Goal: Find specific page/section: Find specific page/section

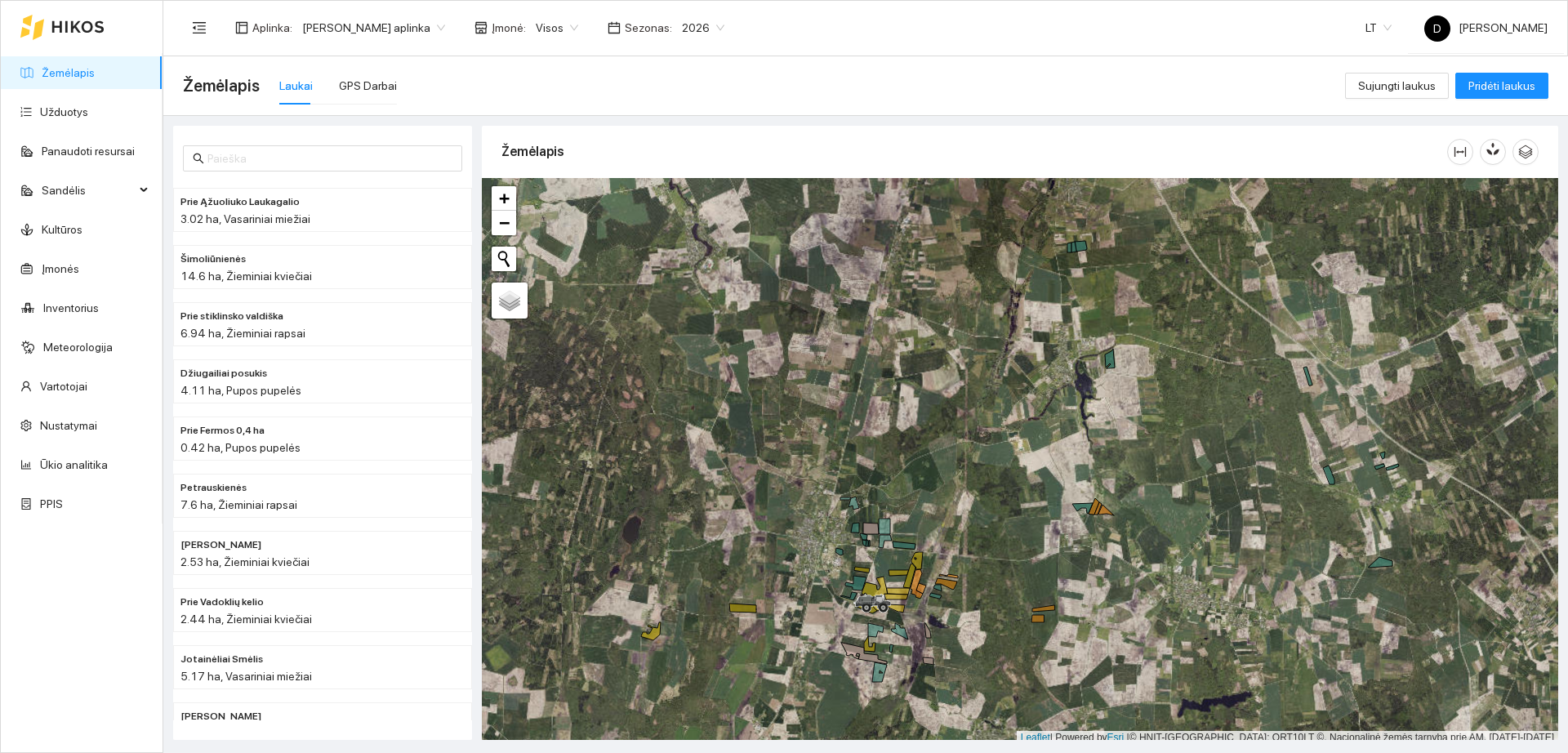
scroll to position [5, 0]
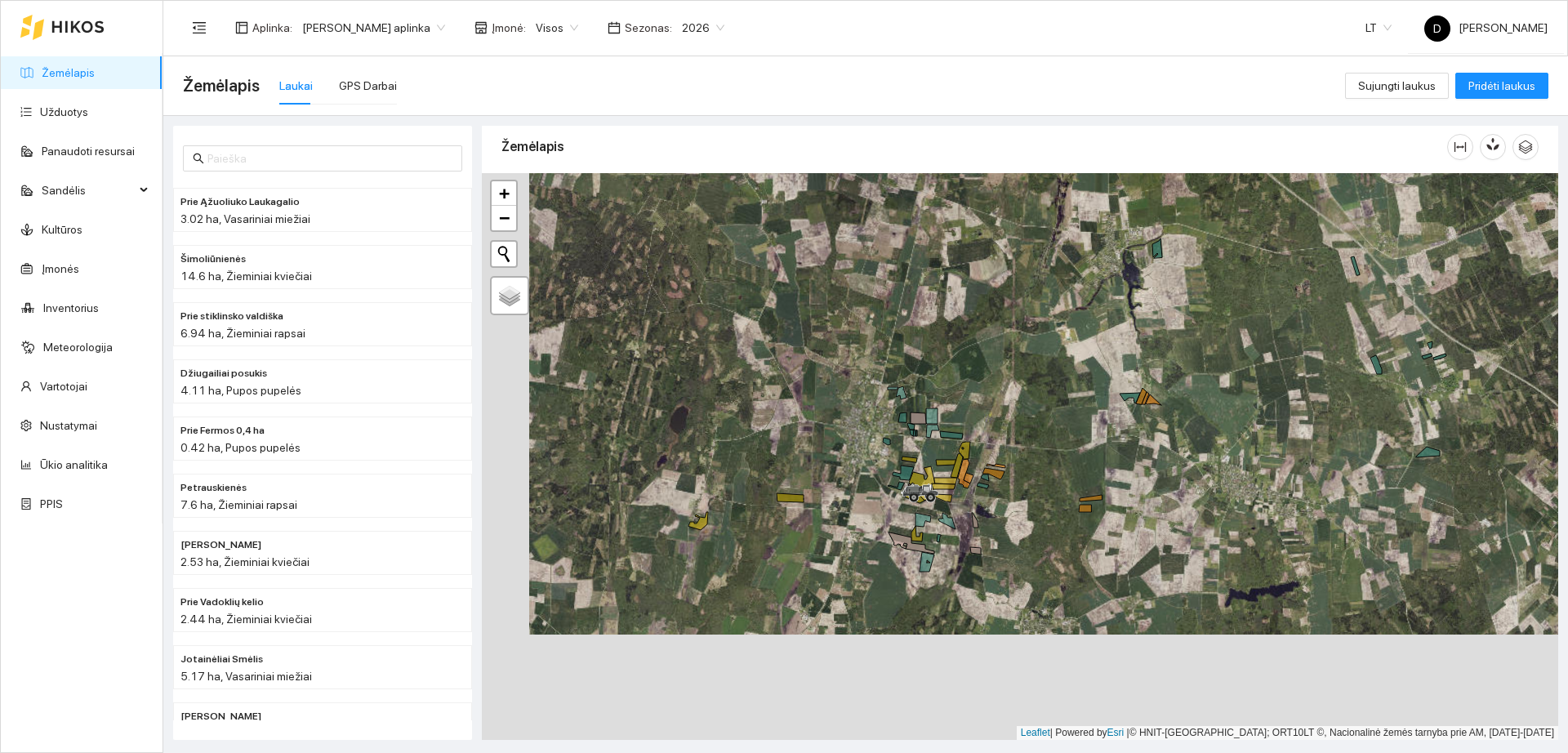
drag, startPoint x: 851, startPoint y: 459, endPoint x: 718, endPoint y: 136, distance: 349.3
click at [881, 295] on div "+ − Nieko nerasta. Bandykite dar kartą." at bounding box center [1020, 456] width 1077 height 567
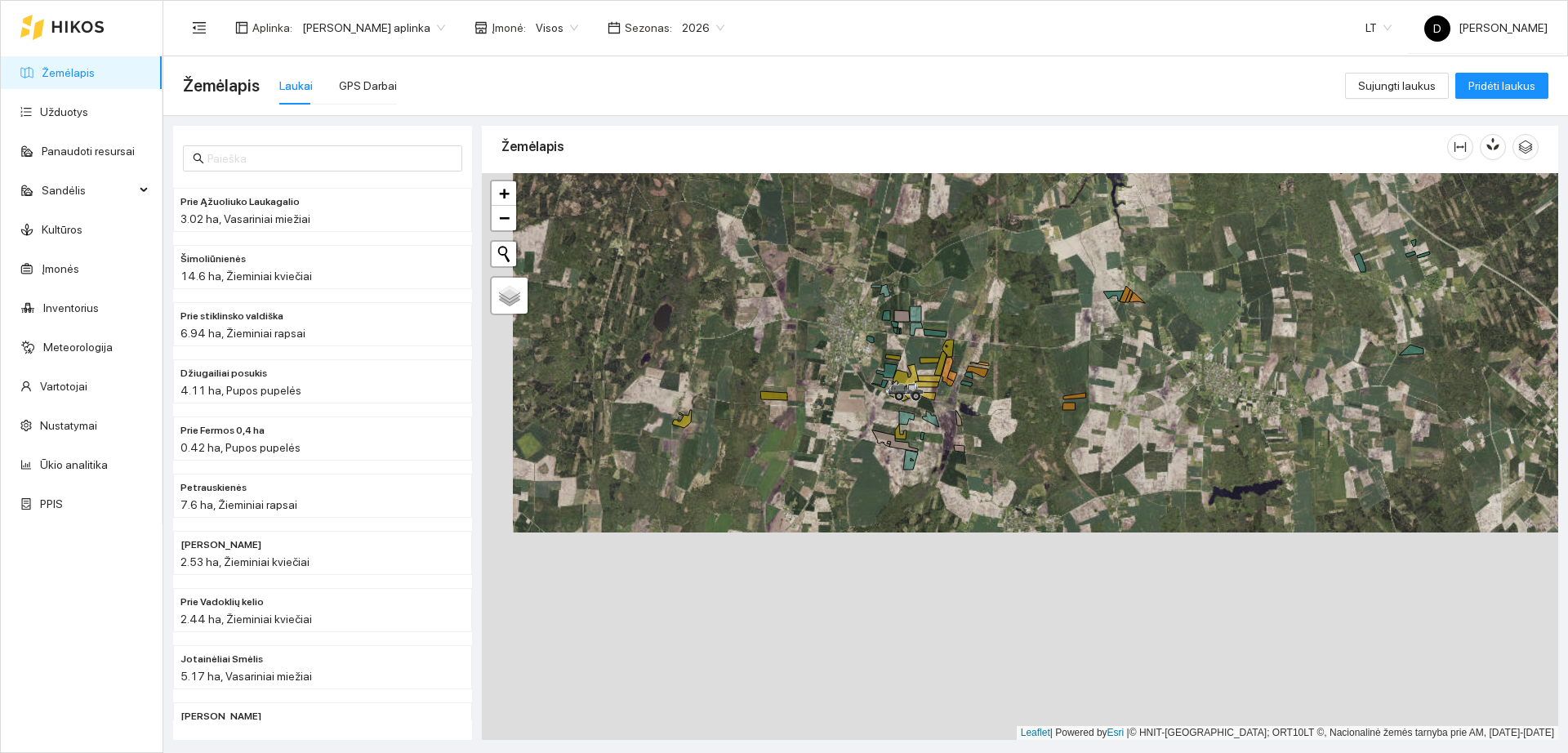
click at [707, 26] on span "2026" at bounding box center [703, 28] width 43 height 25
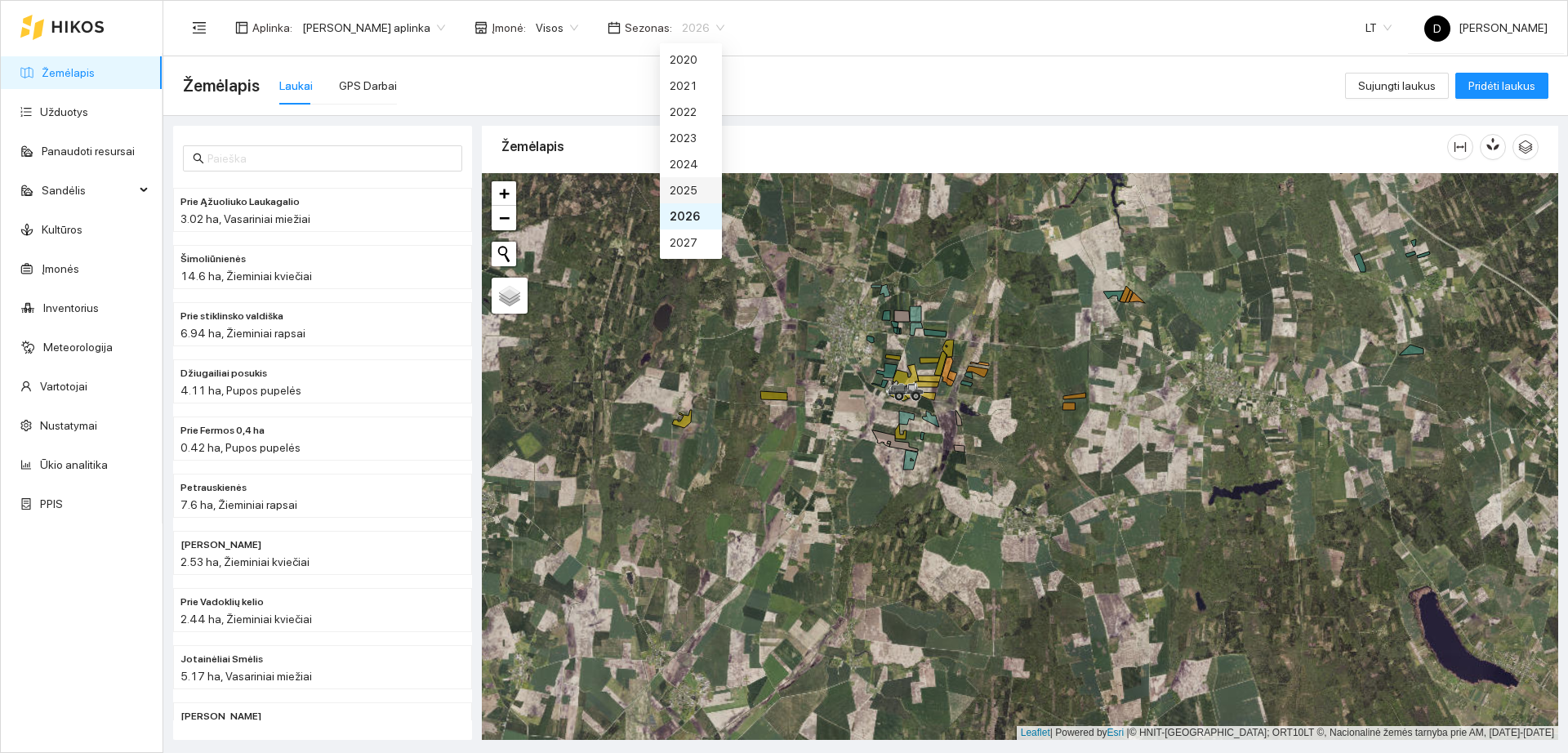
click at [677, 191] on div "2025" at bounding box center [691, 191] width 43 height 18
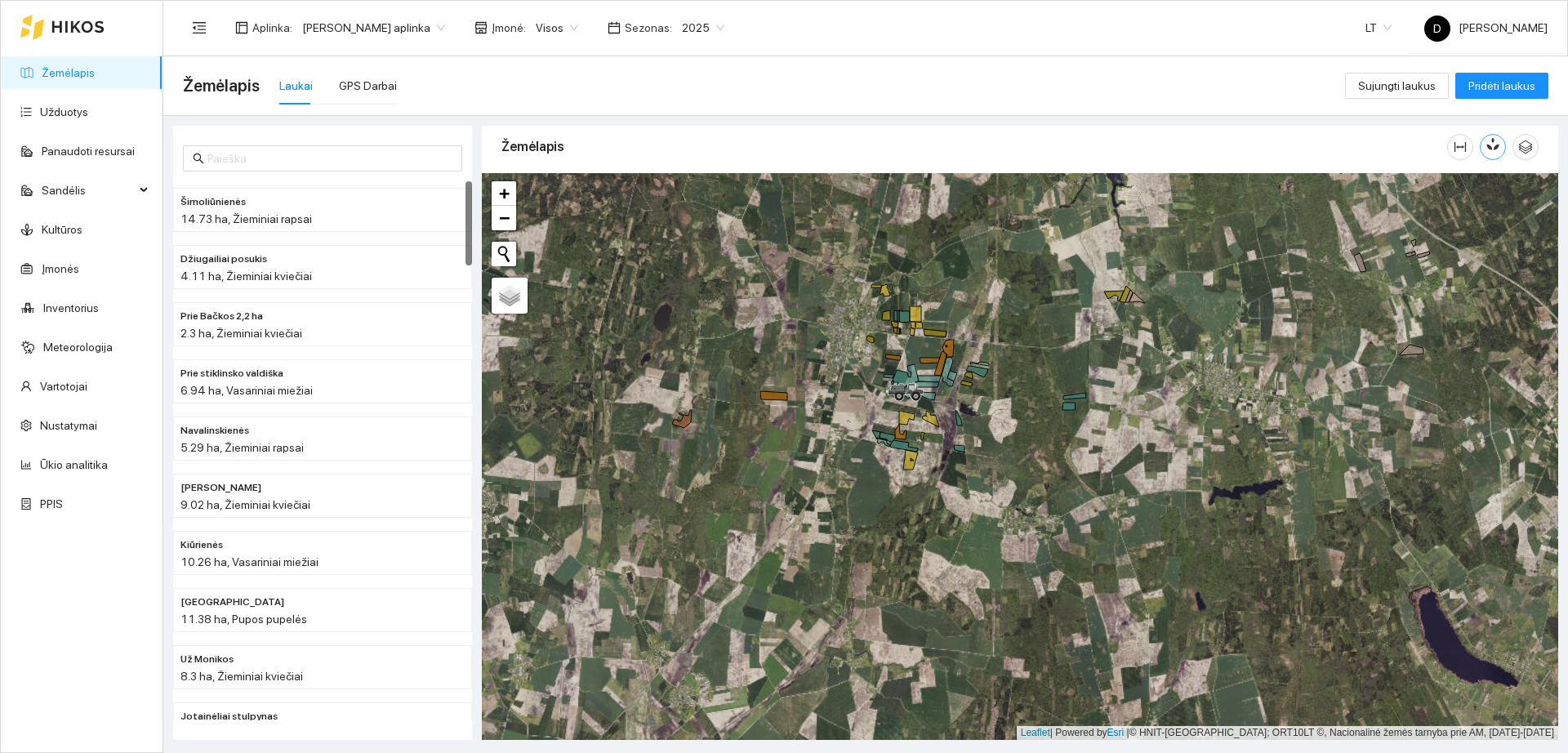
click at [1502, 146] on button "button" at bounding box center [1493, 147] width 26 height 26
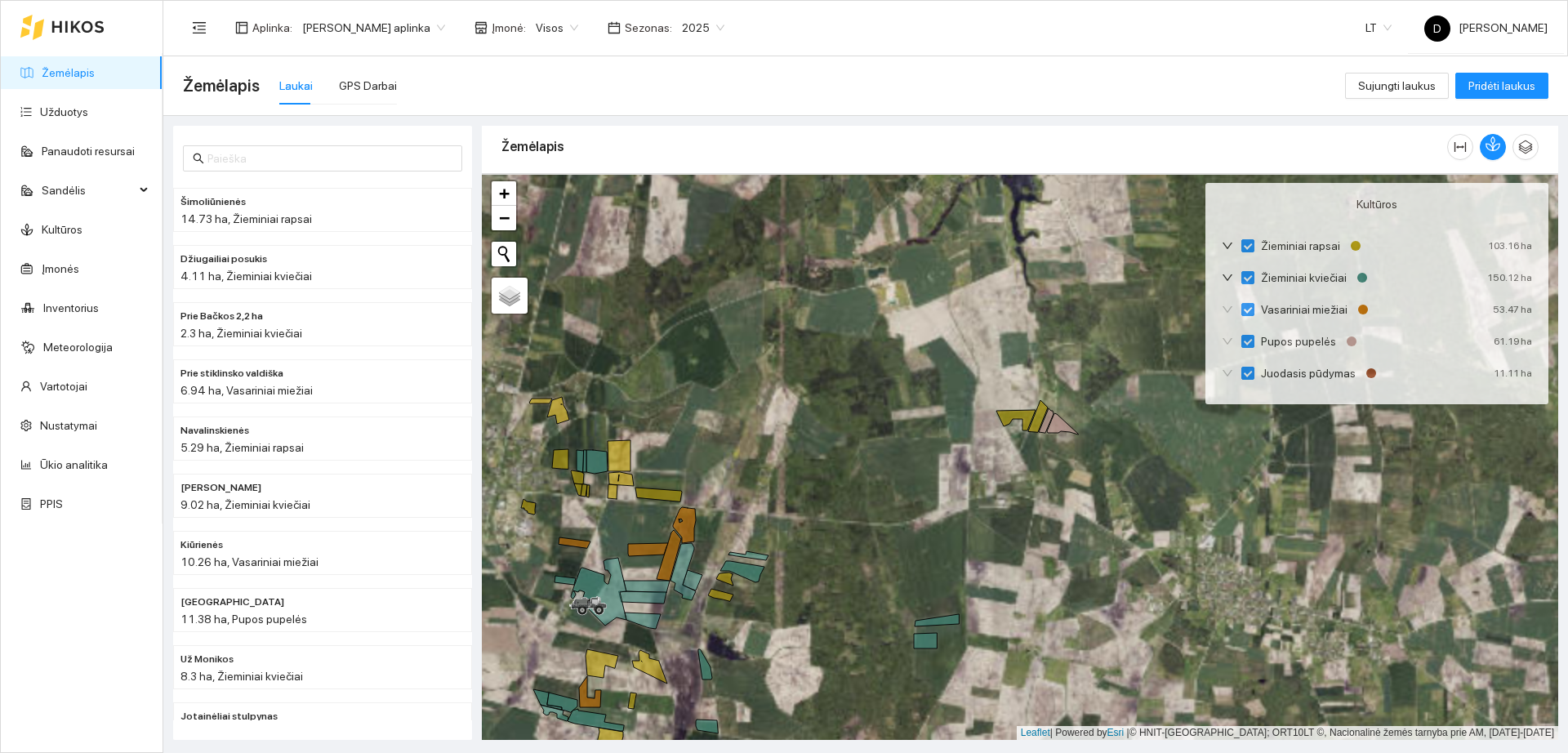
drag, startPoint x: 1032, startPoint y: 316, endPoint x: 650, endPoint y: 507, distance: 427.1
click at [642, 519] on div "+ − Nieko nerasta. Bandykite dar kartą." at bounding box center [1020, 456] width 1077 height 567
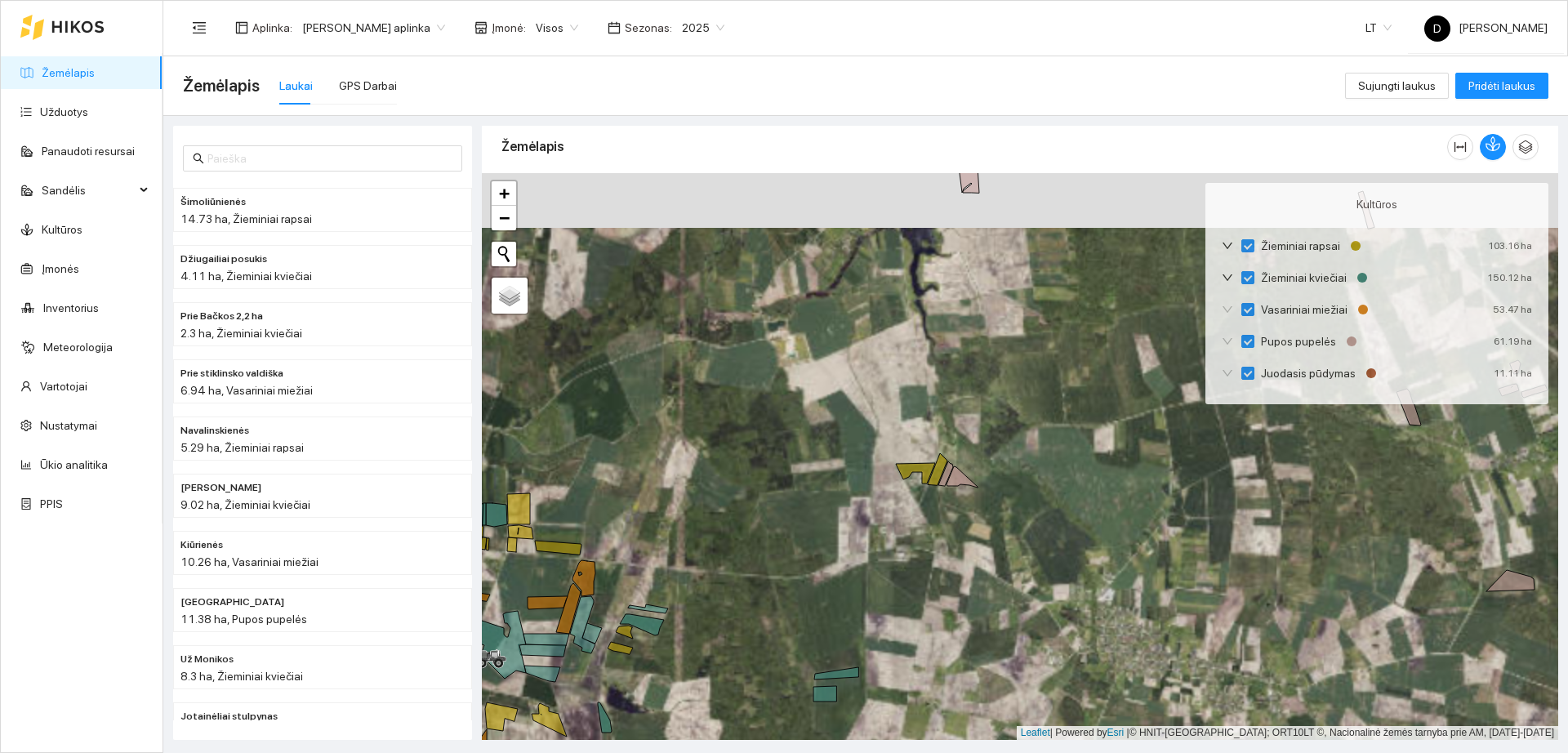
drag, startPoint x: 1081, startPoint y: 555, endPoint x: 814, endPoint y: 569, distance: 267.4
click at [805, 579] on div "+ − Nieko nerasta. Bandykite dar kartą." at bounding box center [1020, 456] width 1077 height 567
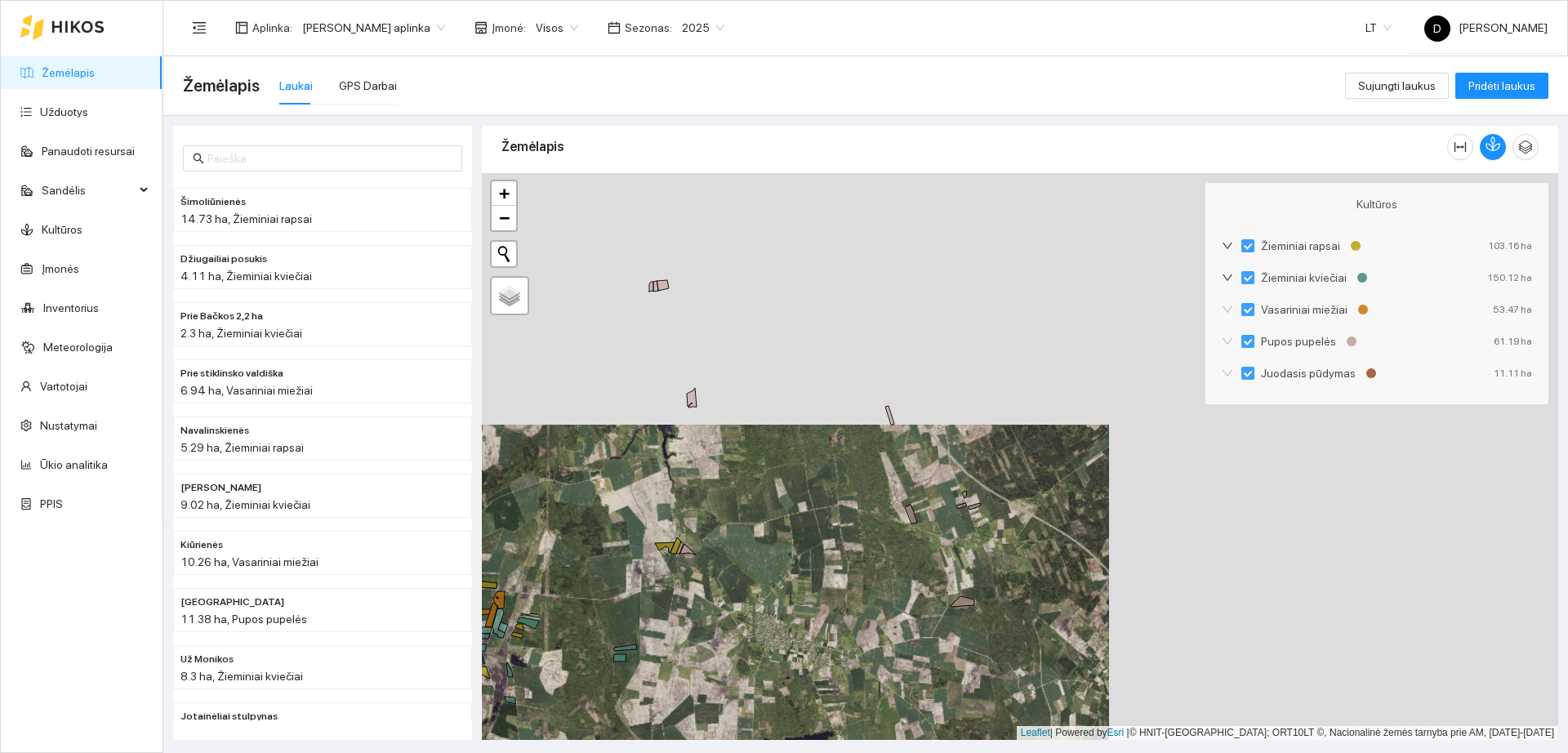
drag, startPoint x: 893, startPoint y: 512, endPoint x: 830, endPoint y: 536, distance: 67.4
click at [831, 535] on div "+ − Nieko nerasta. Bandykite dar kartą." at bounding box center [1020, 456] width 1077 height 567
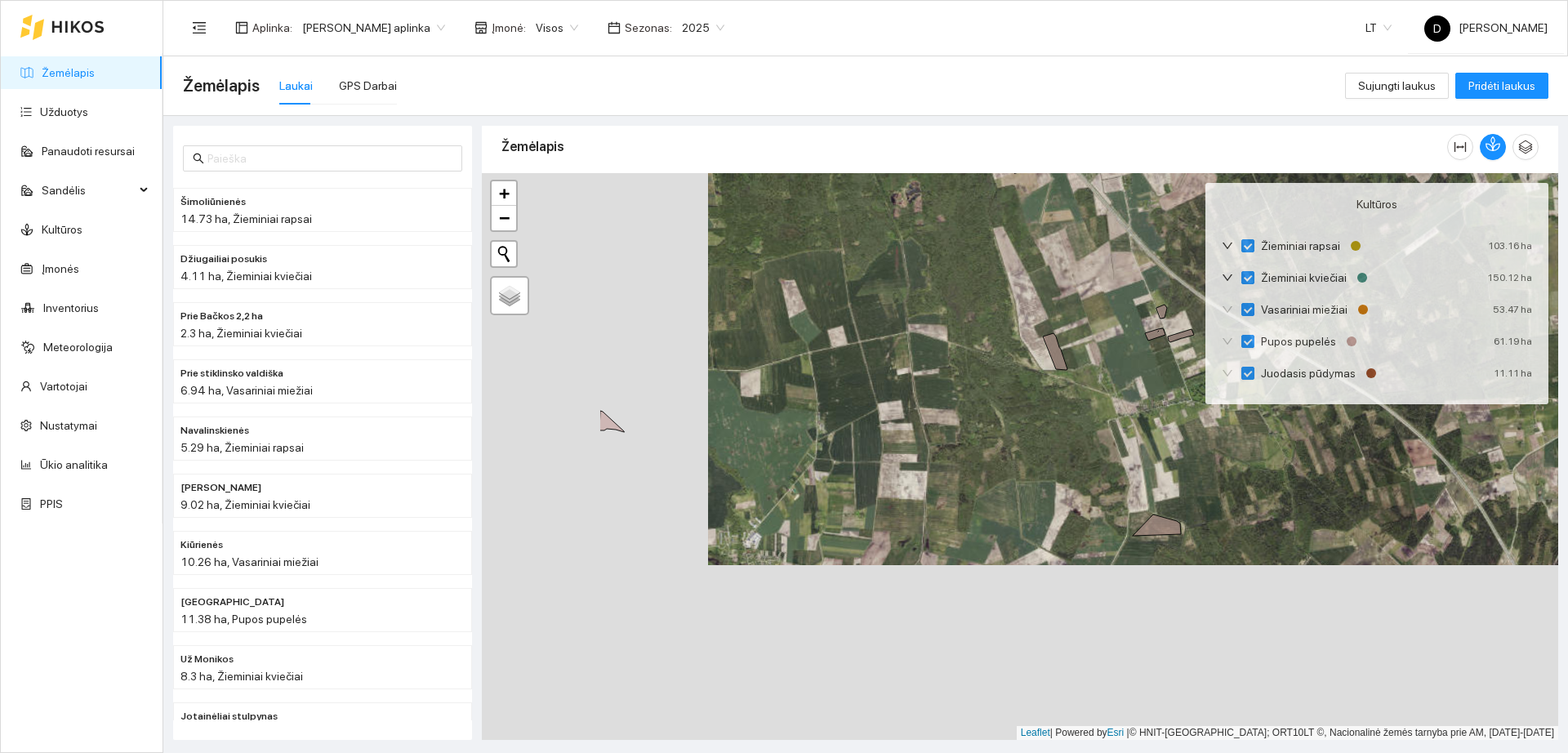
drag, startPoint x: 805, startPoint y: 576, endPoint x: 979, endPoint y: 400, distance: 247.5
click at [1021, 381] on div "+ − Nieko nerasta. Bandykite dar kartą." at bounding box center [1020, 456] width 1077 height 567
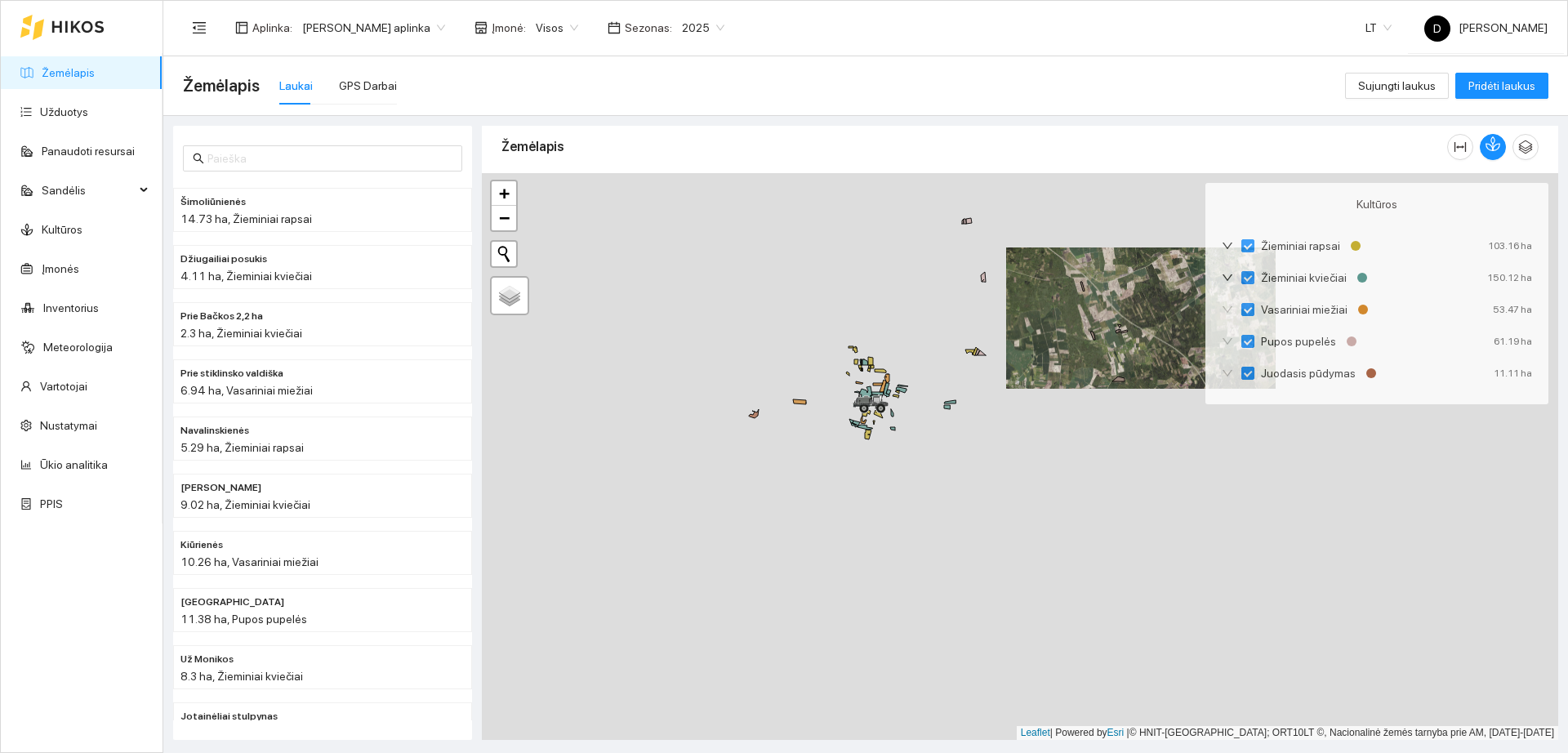
drag, startPoint x: 973, startPoint y: 507, endPoint x: 981, endPoint y: 501, distance: 10.0
click at [981, 502] on div "+ − Nieko nerasta. Bandykite dar kartą." at bounding box center [1020, 456] width 1077 height 567
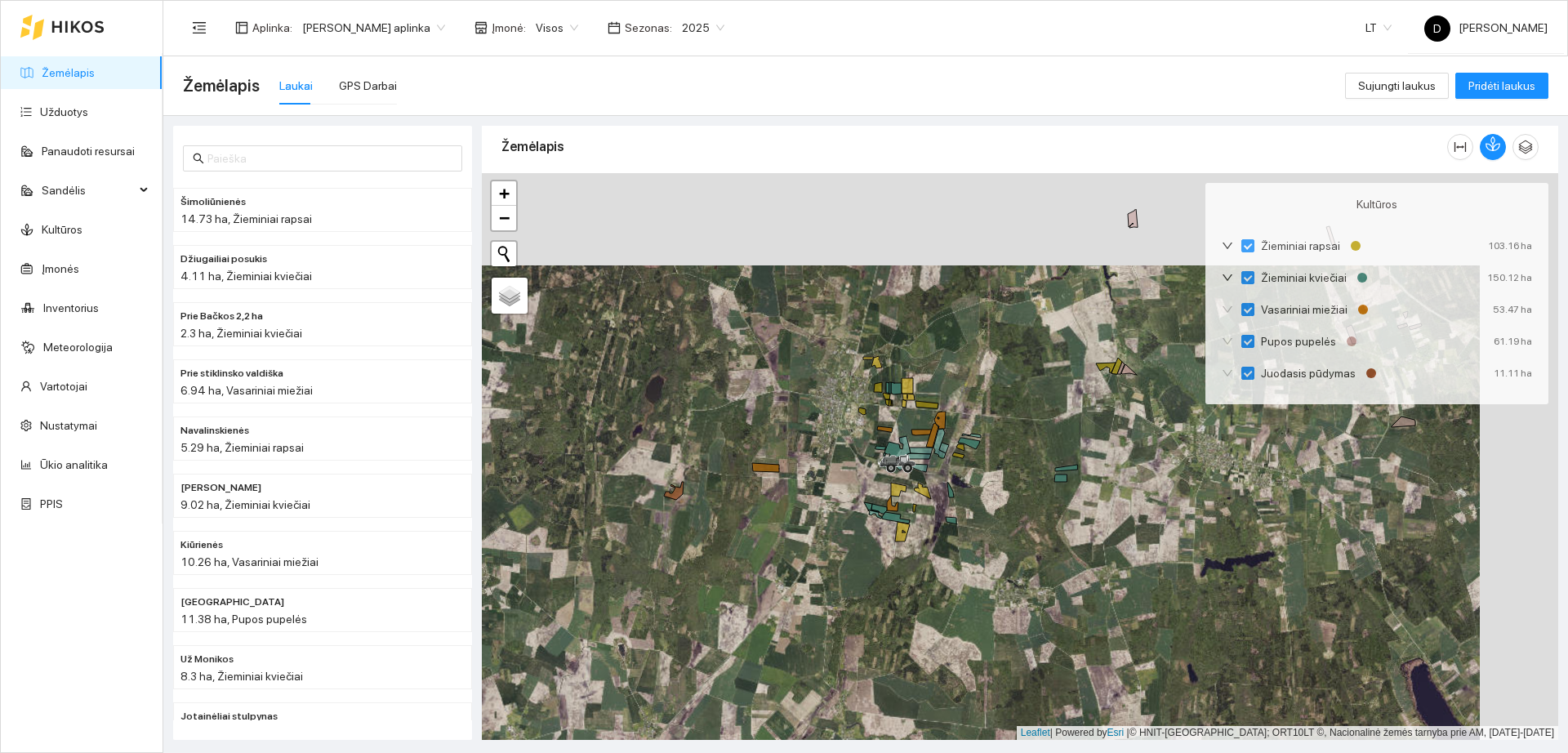
drag, startPoint x: 847, startPoint y: 450, endPoint x: 765, endPoint y: 546, distance: 126.3
click at [768, 544] on div "+ − Nieko nerasta. Bandykite dar kartą." at bounding box center [1020, 456] width 1077 height 567
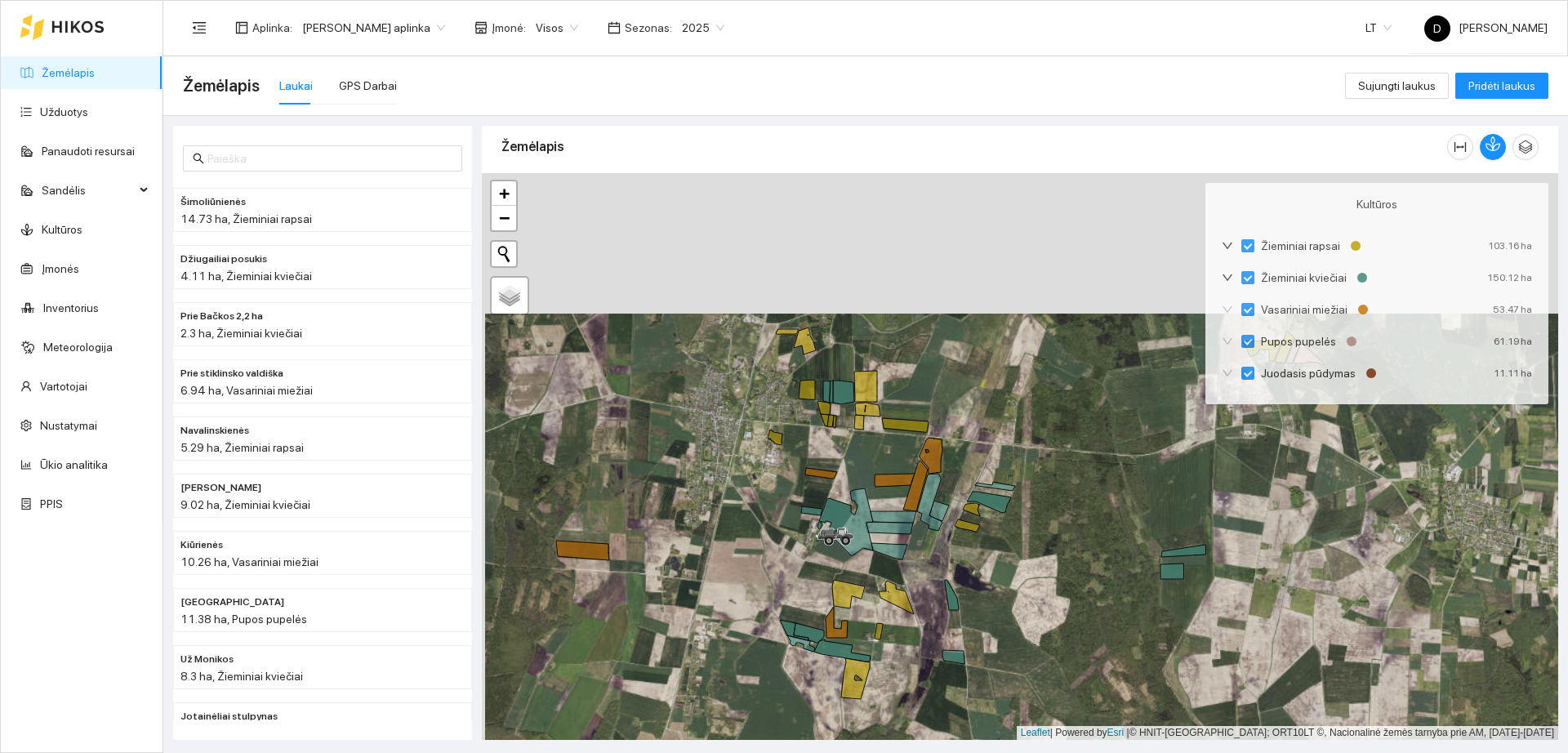
drag, startPoint x: 881, startPoint y: 323, endPoint x: 885, endPoint y: 464, distance: 141.1
click at [885, 464] on div "+ − Nieko nerasta. Bandykite dar kartą." at bounding box center [1020, 456] width 1077 height 567
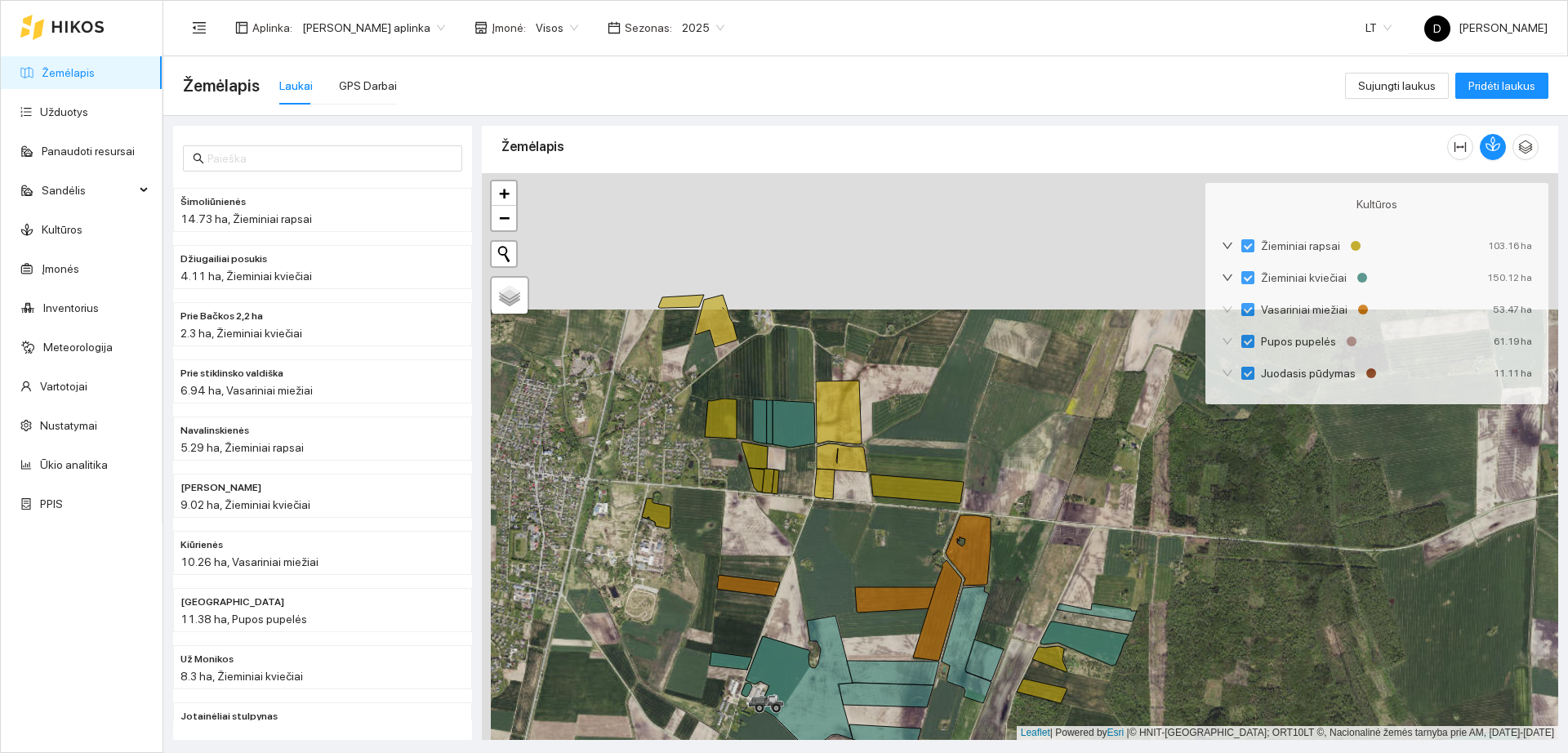
drag, startPoint x: 649, startPoint y: 294, endPoint x: 669, endPoint y: 444, distance: 151.3
click at [662, 449] on div "+ − Nieko nerasta. Bandykite dar kartą." at bounding box center [1020, 456] width 1077 height 567
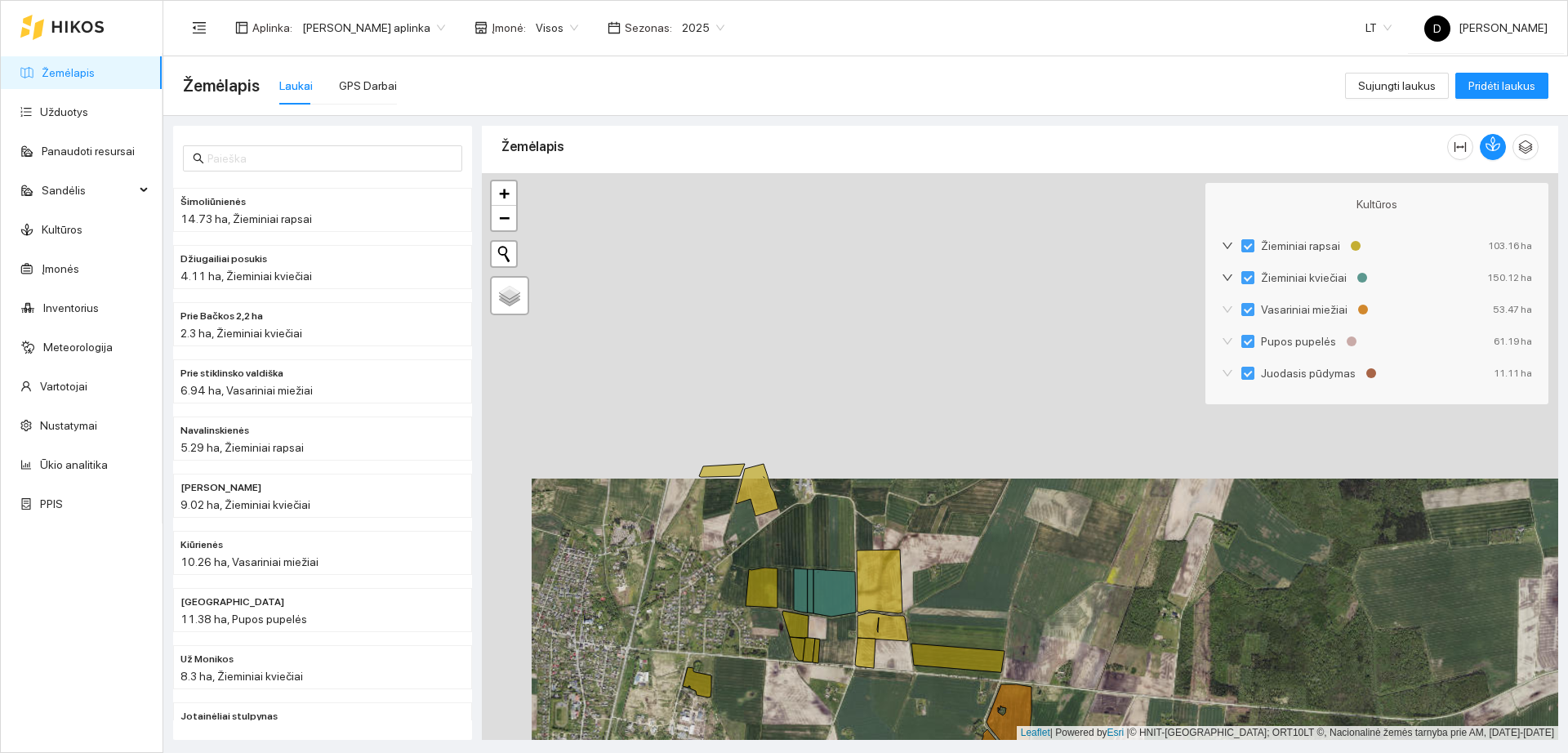
drag, startPoint x: 720, startPoint y: 428, endPoint x: 755, endPoint y: 547, distance: 124.0
click at [755, 547] on div "+ − Nieko nerasta. Bandykite dar kartą." at bounding box center [1020, 456] width 1077 height 567
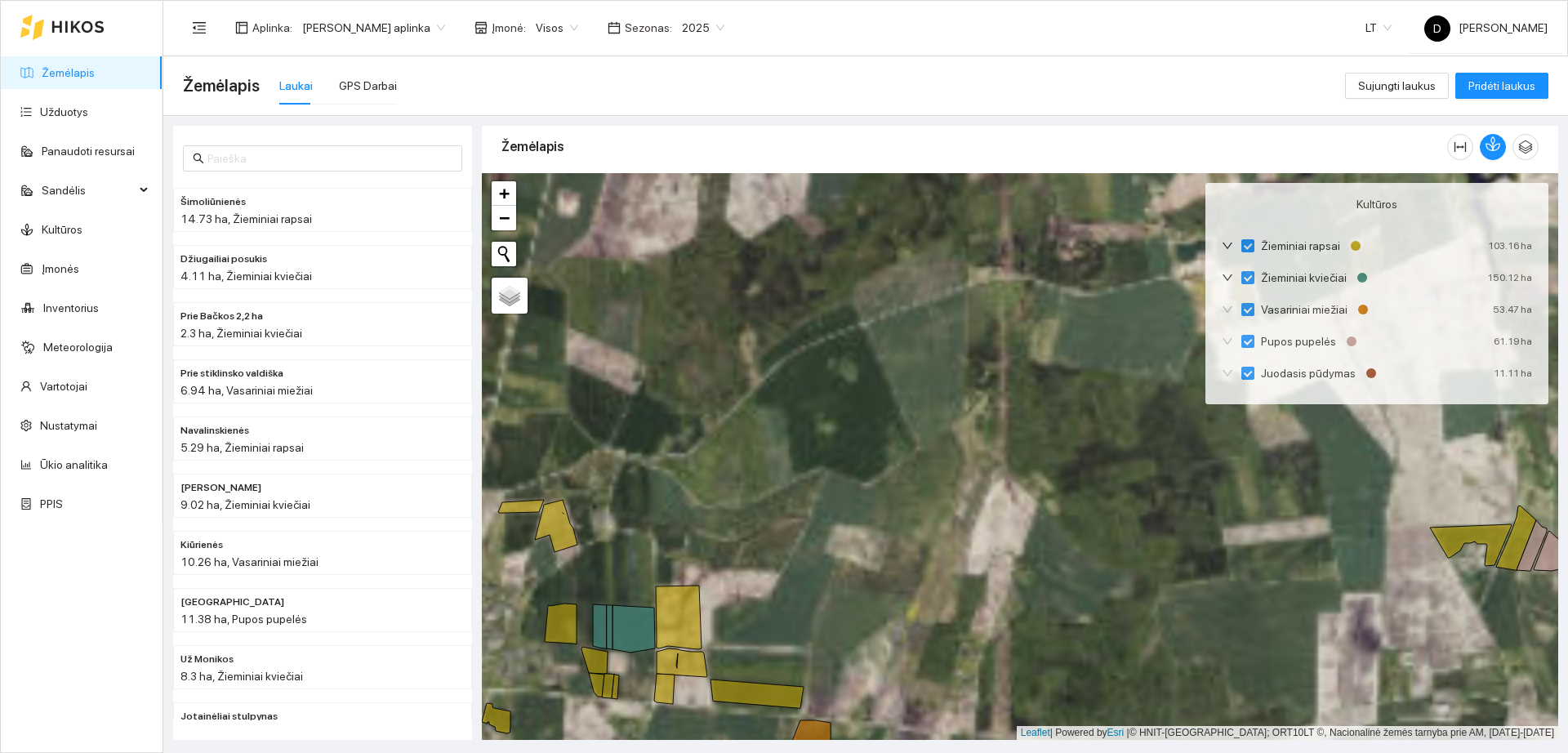
drag, startPoint x: 1323, startPoint y: 620, endPoint x: 1056, endPoint y: 583, distance: 269.6
click at [1056, 583] on div "+ − Nieko nerasta. Bandykite dar kartą." at bounding box center [1020, 456] width 1077 height 567
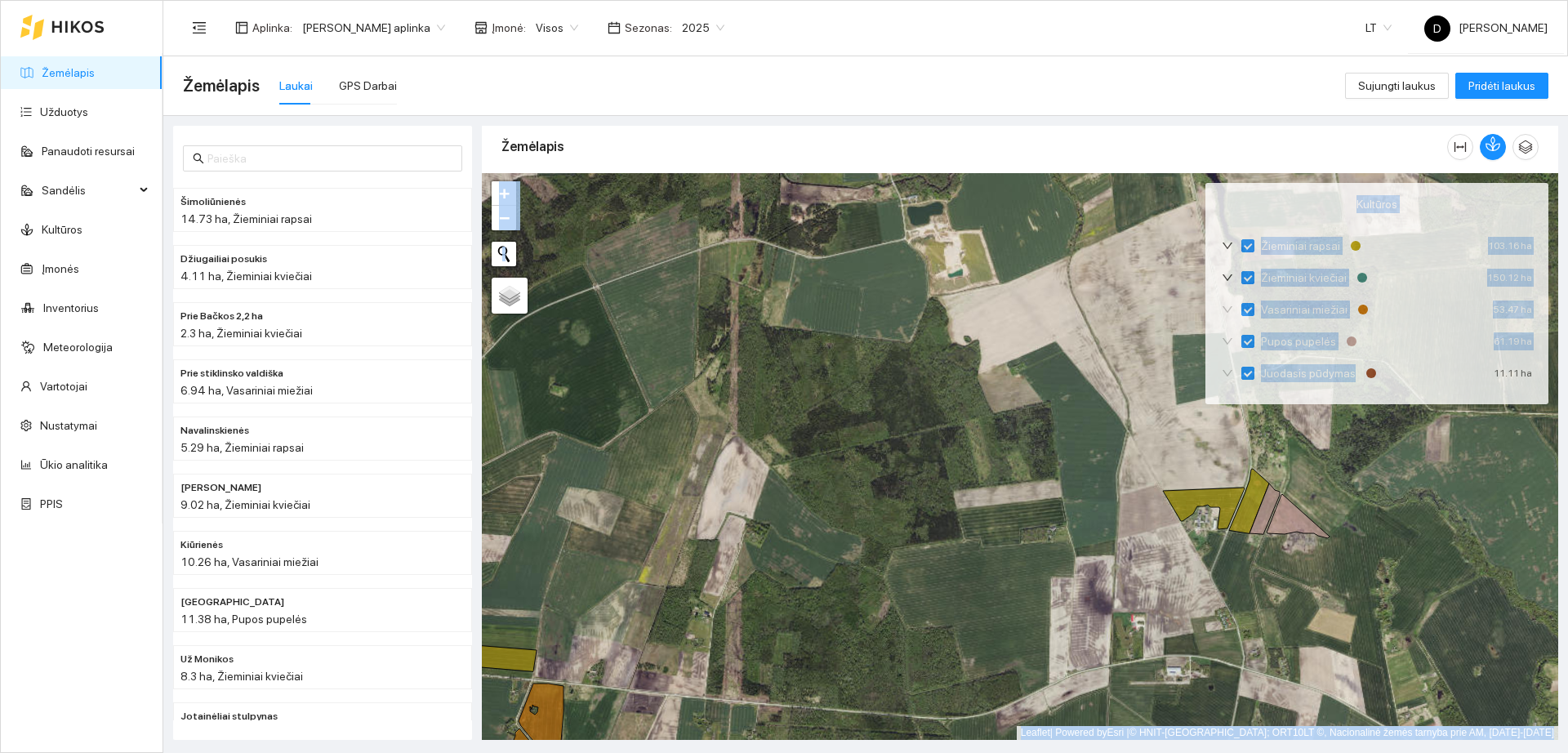
drag, startPoint x: 1388, startPoint y: 378, endPoint x: 1423, endPoint y: 421, distance: 55.4
click at [1423, 421] on div "+ − Nieko nerasta. Bandykite dar kartą." at bounding box center [1020, 456] width 1077 height 567
click at [1413, 539] on div "+ − Nieko nerasta. Bandykite dar kartą." at bounding box center [1020, 456] width 1077 height 567
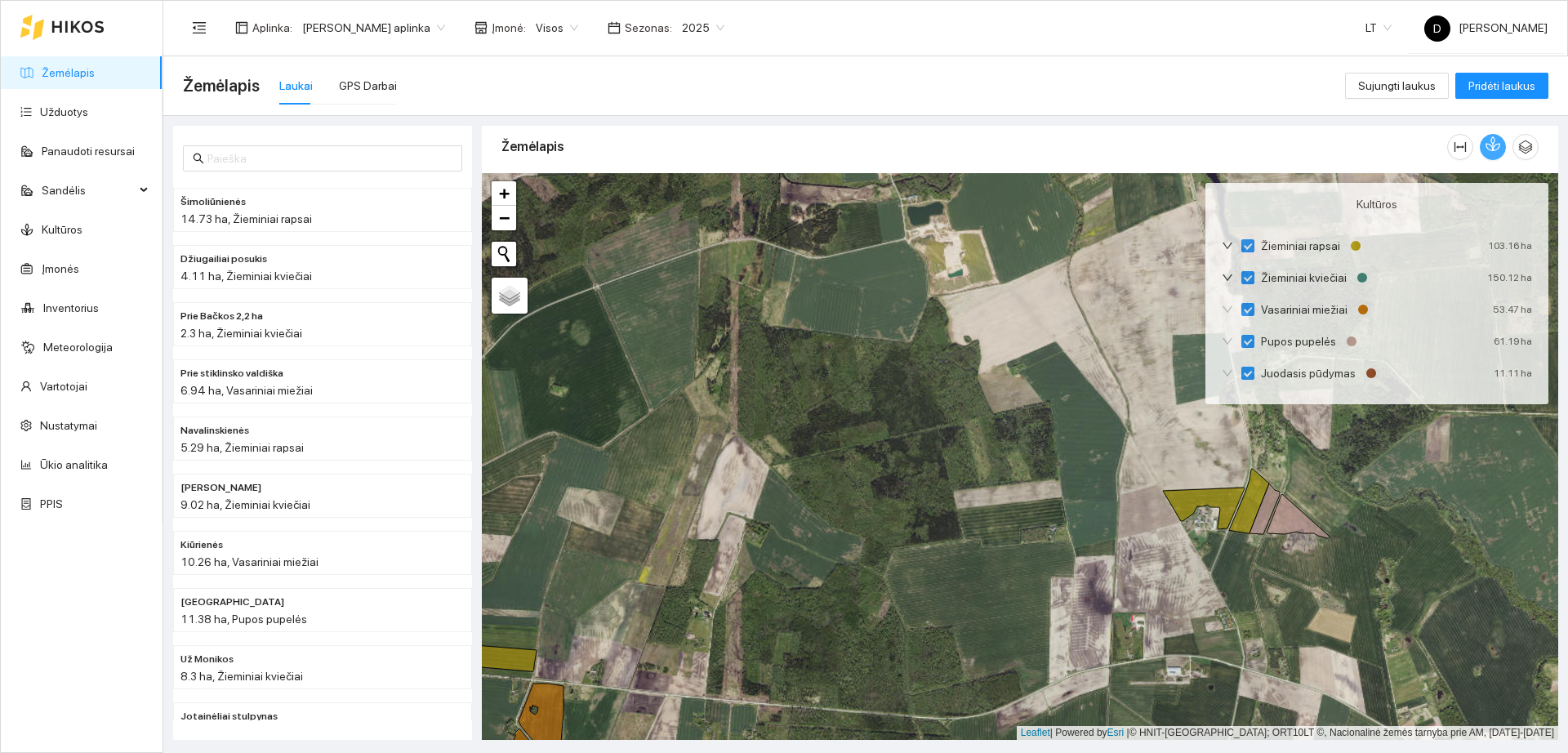
click at [1498, 152] on button "button" at bounding box center [1493, 147] width 26 height 26
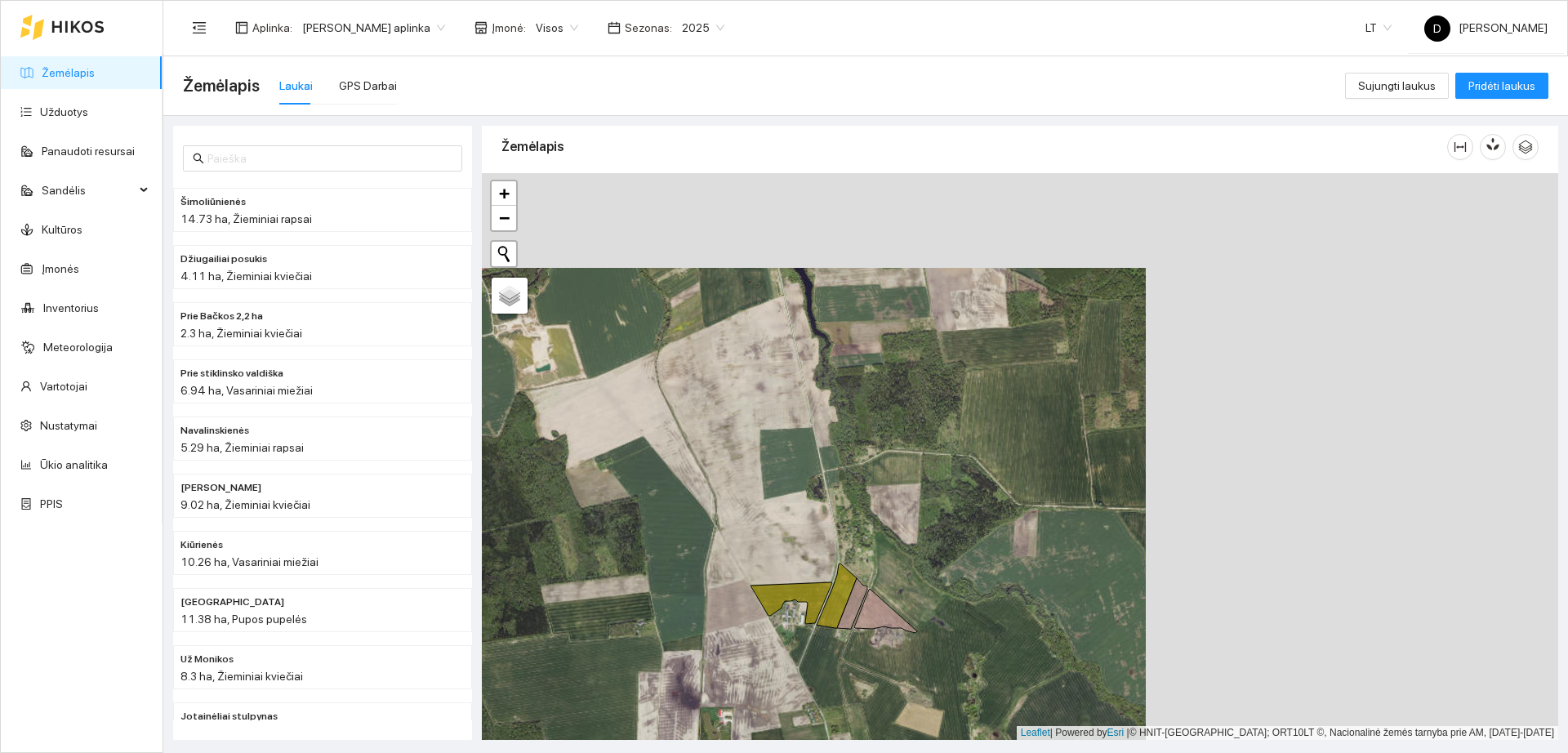
drag, startPoint x: 1366, startPoint y: 428, endPoint x: 920, endPoint y: 526, distance: 456.6
click at [920, 526] on div "+ − Nieko nerasta. Bandykite dar kartą." at bounding box center [1020, 456] width 1077 height 567
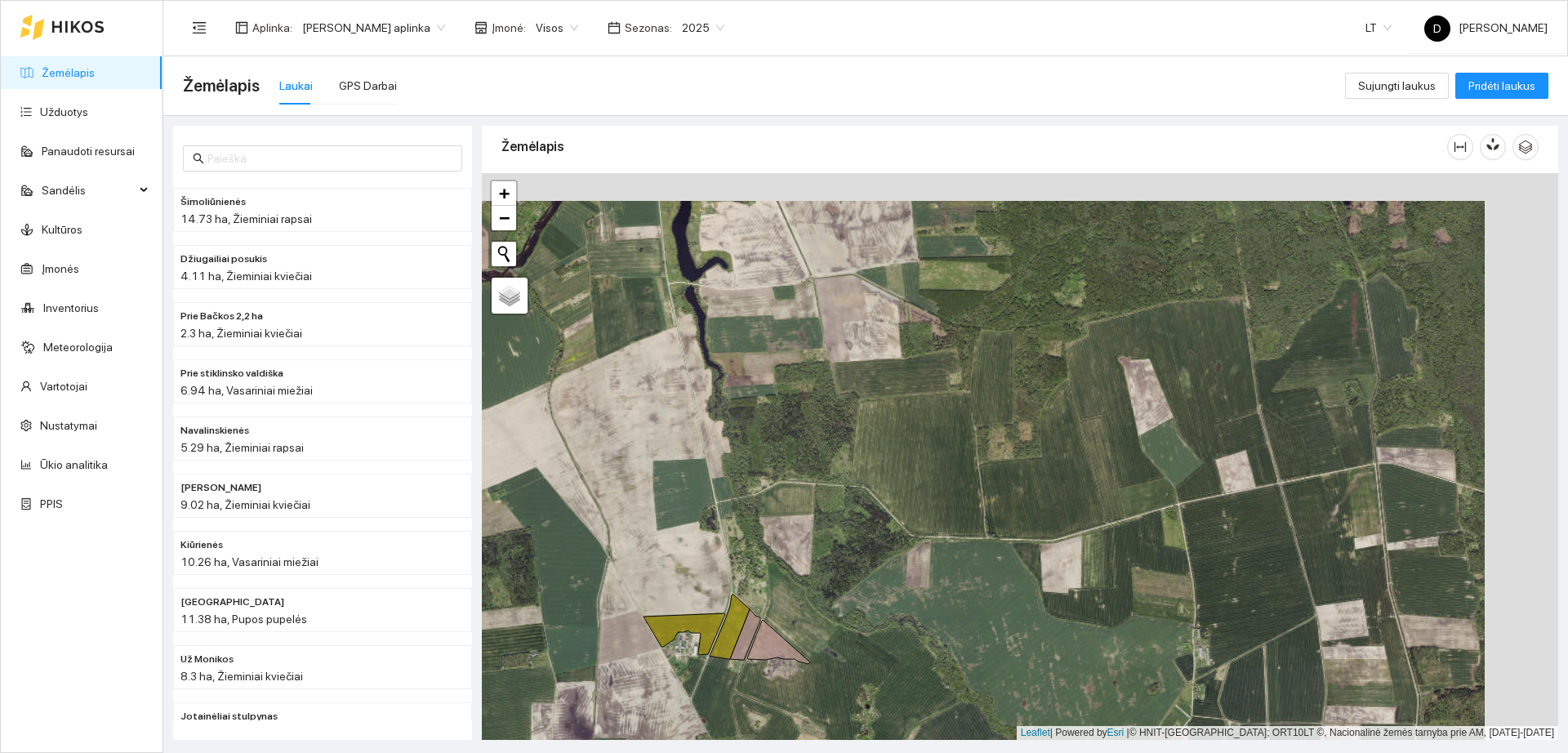
drag, startPoint x: 1081, startPoint y: 520, endPoint x: 885, endPoint y: 584, distance: 206.2
click at [885, 590] on div "+ − Nieko nerasta. Bandykite dar kartą." at bounding box center [1020, 456] width 1077 height 567
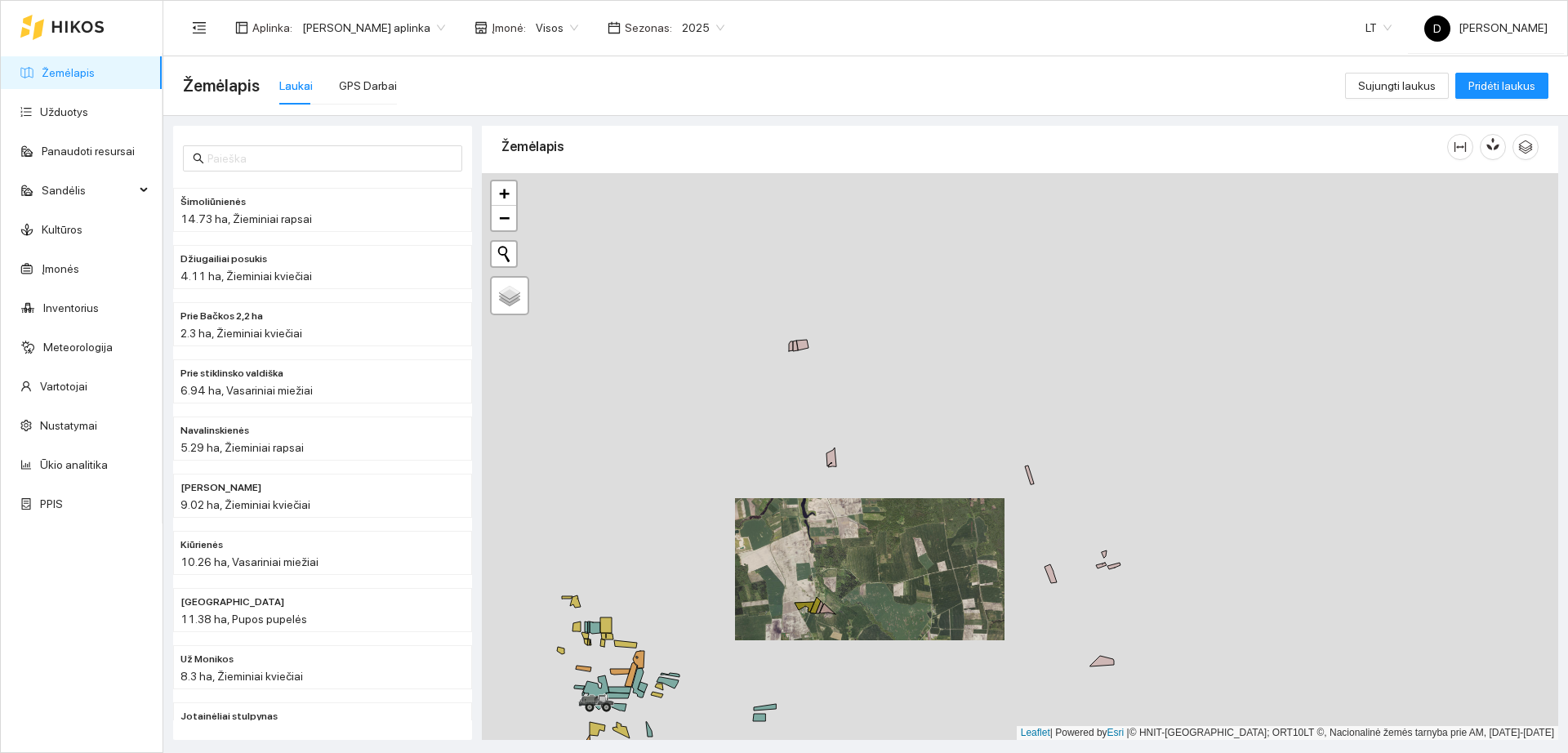
drag, startPoint x: 930, startPoint y: 427, endPoint x: 847, endPoint y: 470, distance: 93.5
click at [897, 515] on div "+ − Nieko nerasta. Bandykite dar kartą." at bounding box center [1020, 456] width 1077 height 567
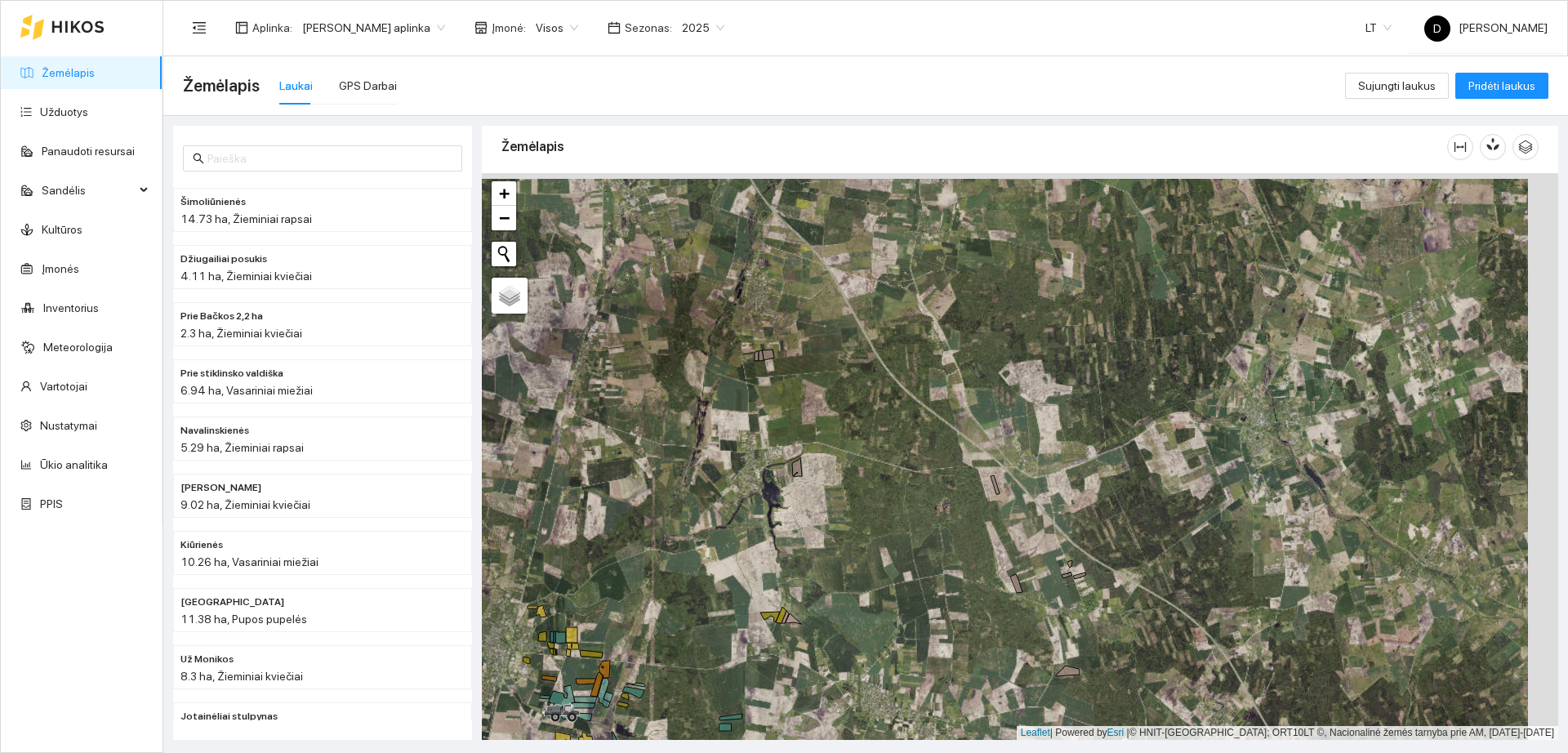
drag, startPoint x: 908, startPoint y: 375, endPoint x: 739, endPoint y: 378, distance: 169.0
click at [739, 379] on div "+ − Nieko nerasta. Bandykite dar kartą." at bounding box center [1020, 456] width 1077 height 567
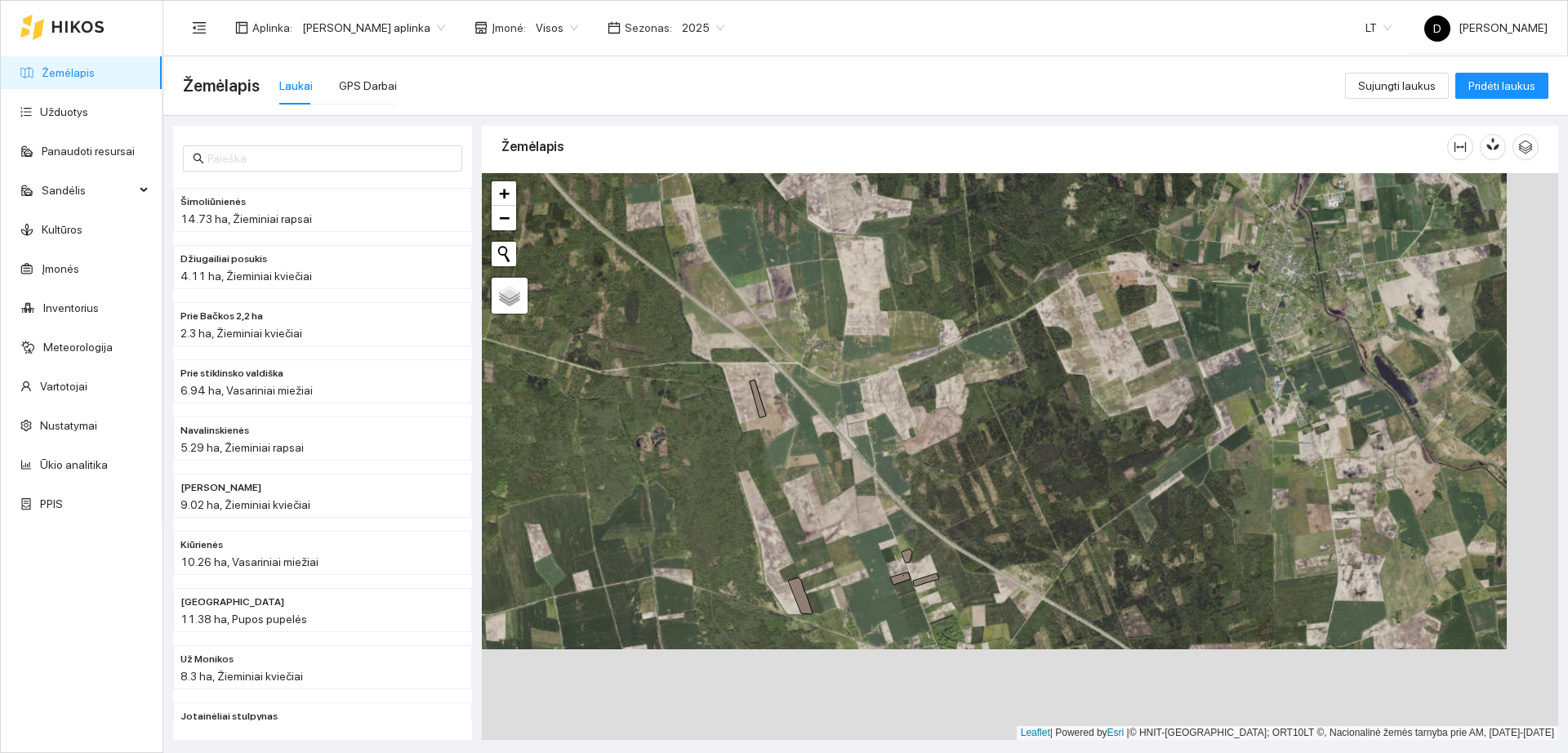
drag, startPoint x: 852, startPoint y: 551, endPoint x: 800, endPoint y: 456, distance: 108.3
click at [800, 456] on div "+ − Nieko nerasta. Bandykite dar kartą." at bounding box center [1020, 456] width 1077 height 567
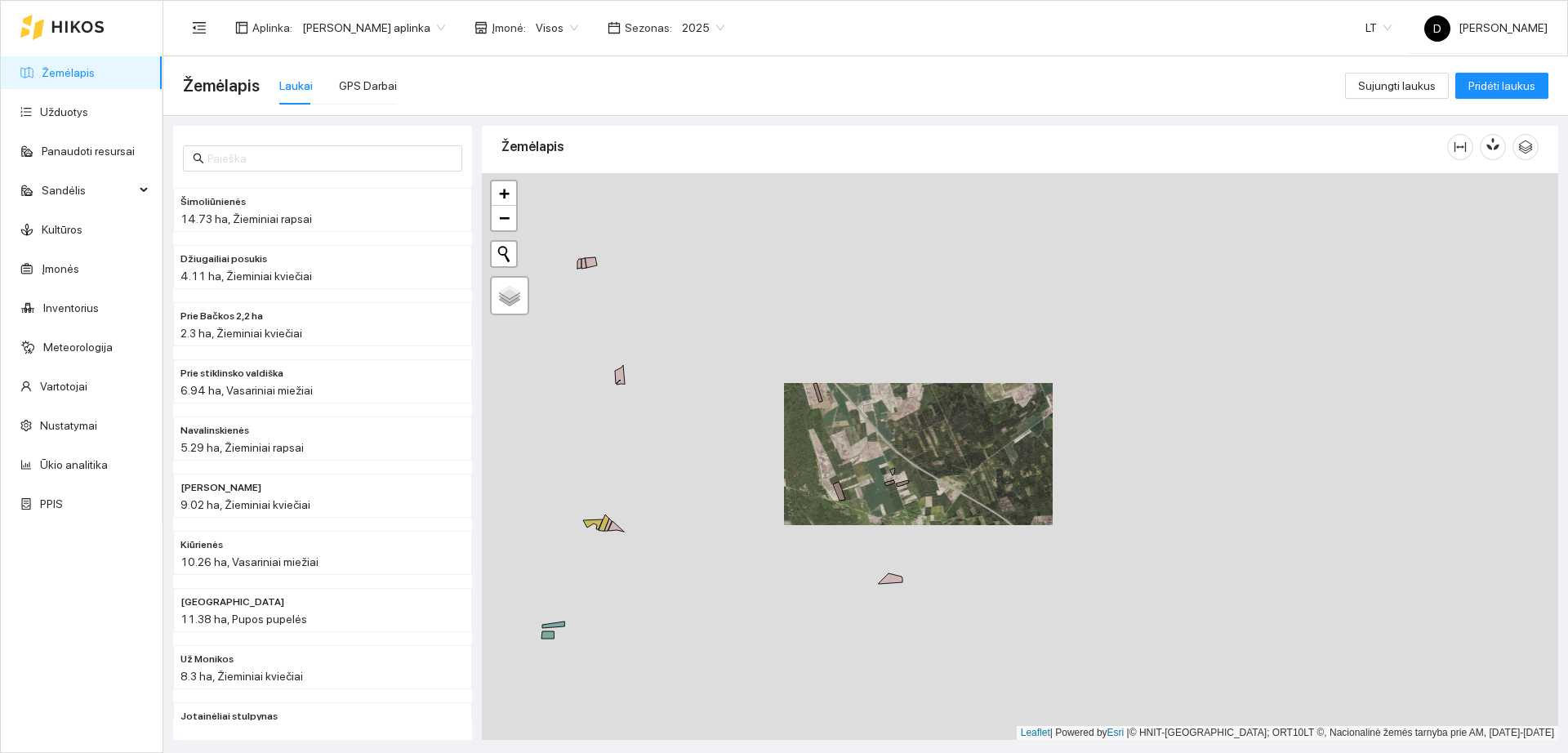
drag, startPoint x: 946, startPoint y: 614, endPoint x: 914, endPoint y: 465, distance: 152.4
click at [914, 465] on div "+ − Nieko nerasta. Bandykite dar kartą." at bounding box center [1020, 456] width 1077 height 567
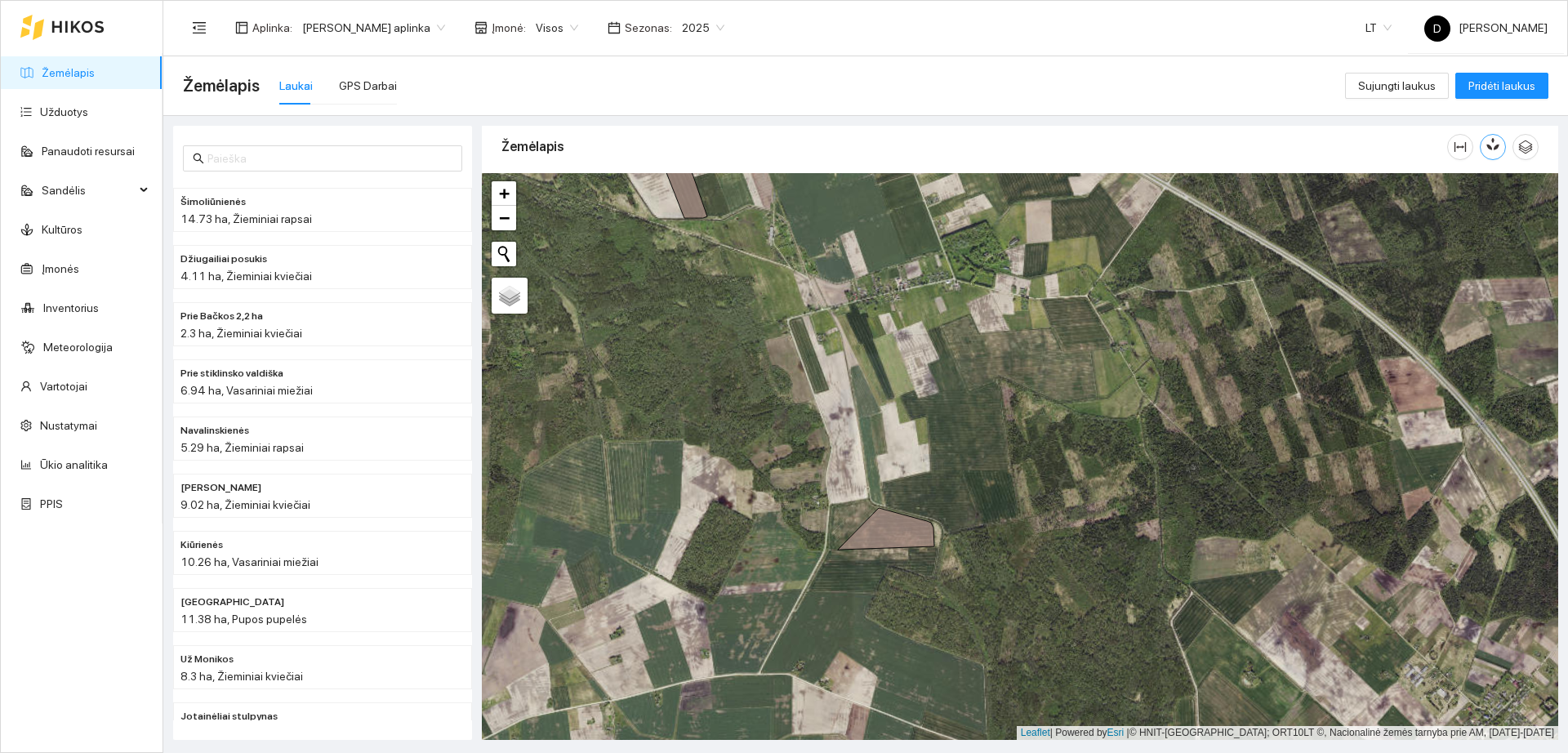
click at [1489, 148] on icon "button" at bounding box center [1490, 147] width 7 height 7
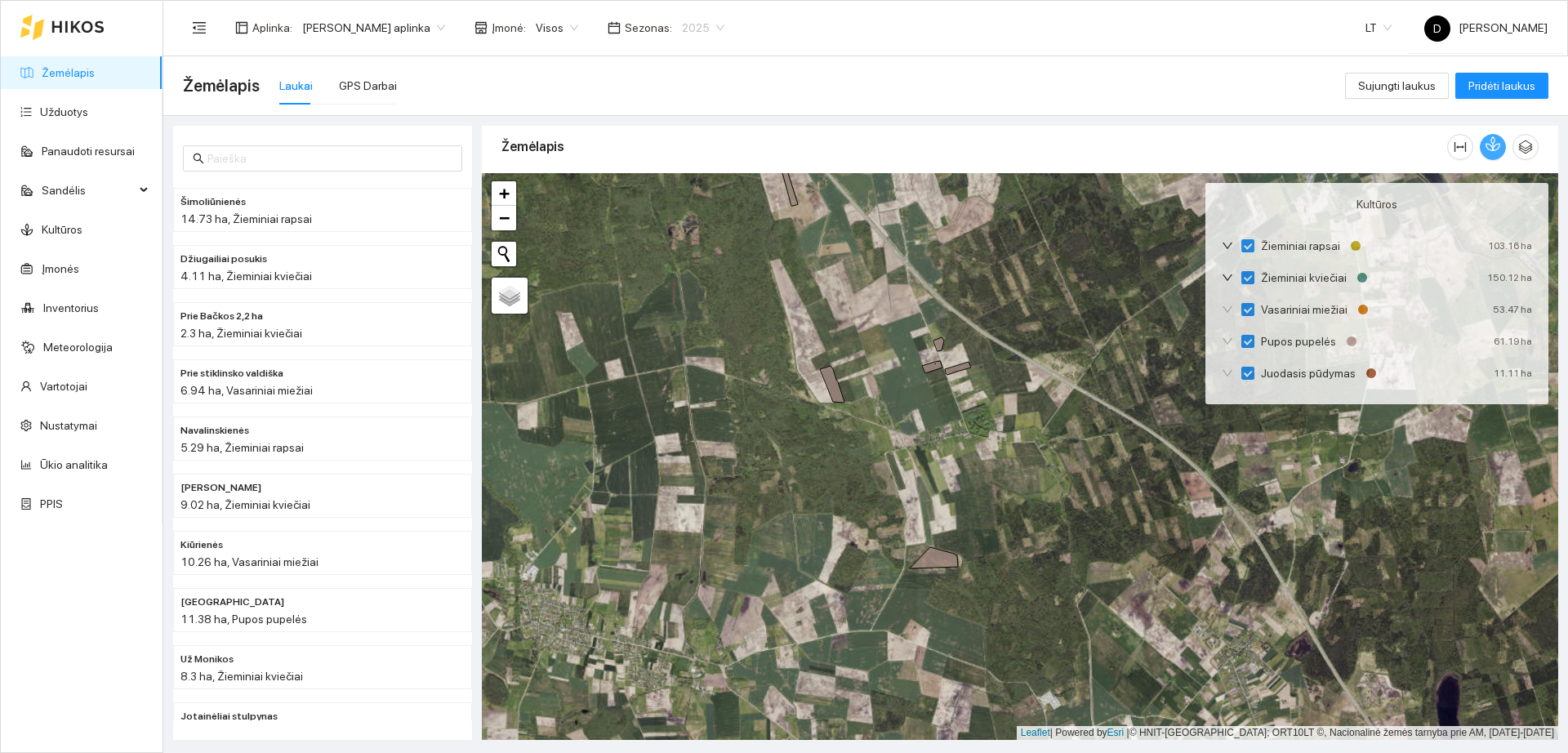
click at [688, 30] on span "2025" at bounding box center [703, 28] width 43 height 25
click at [696, 224] on div "2026" at bounding box center [691, 217] width 43 height 18
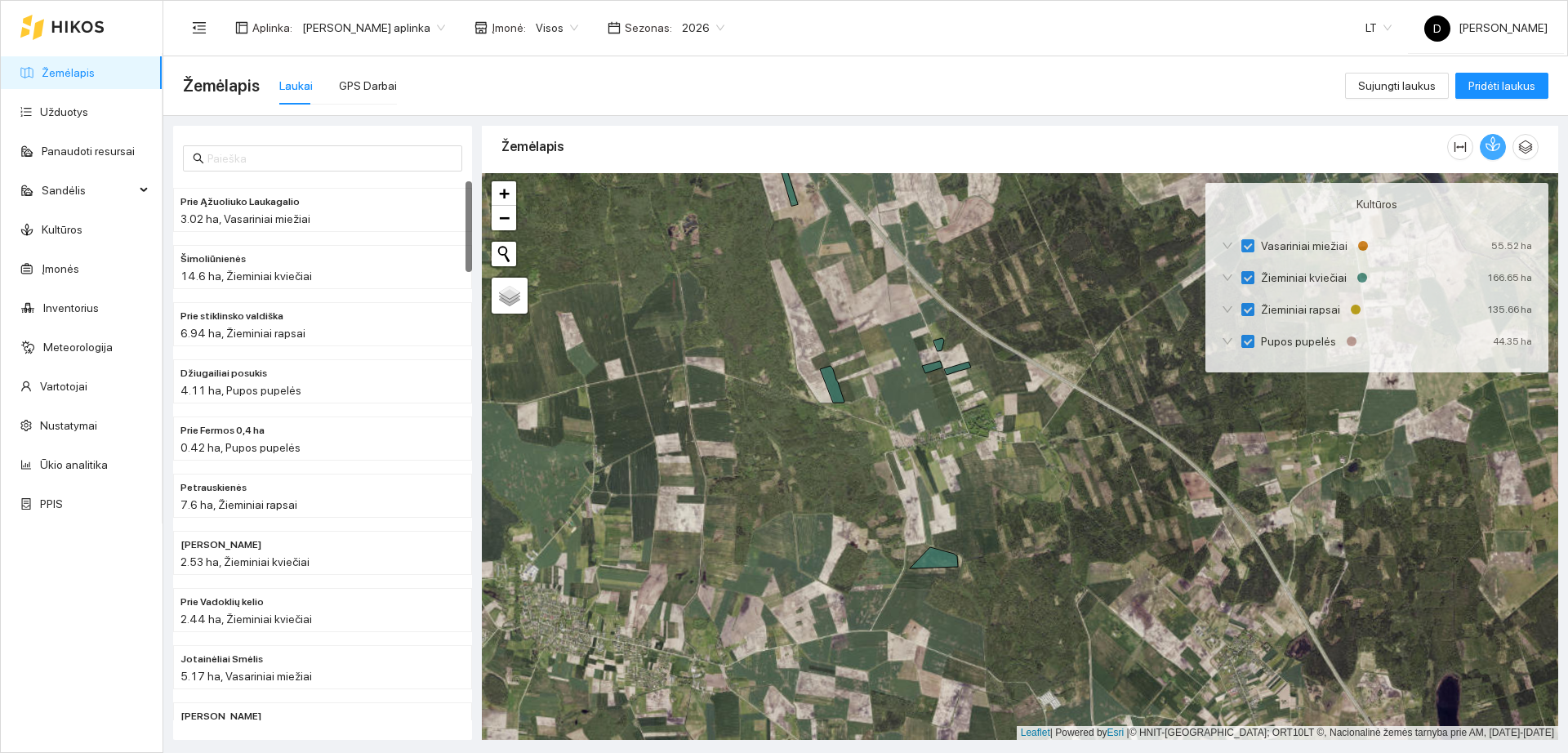
click at [1487, 143] on icon "button" at bounding box center [1493, 144] width 15 height 15
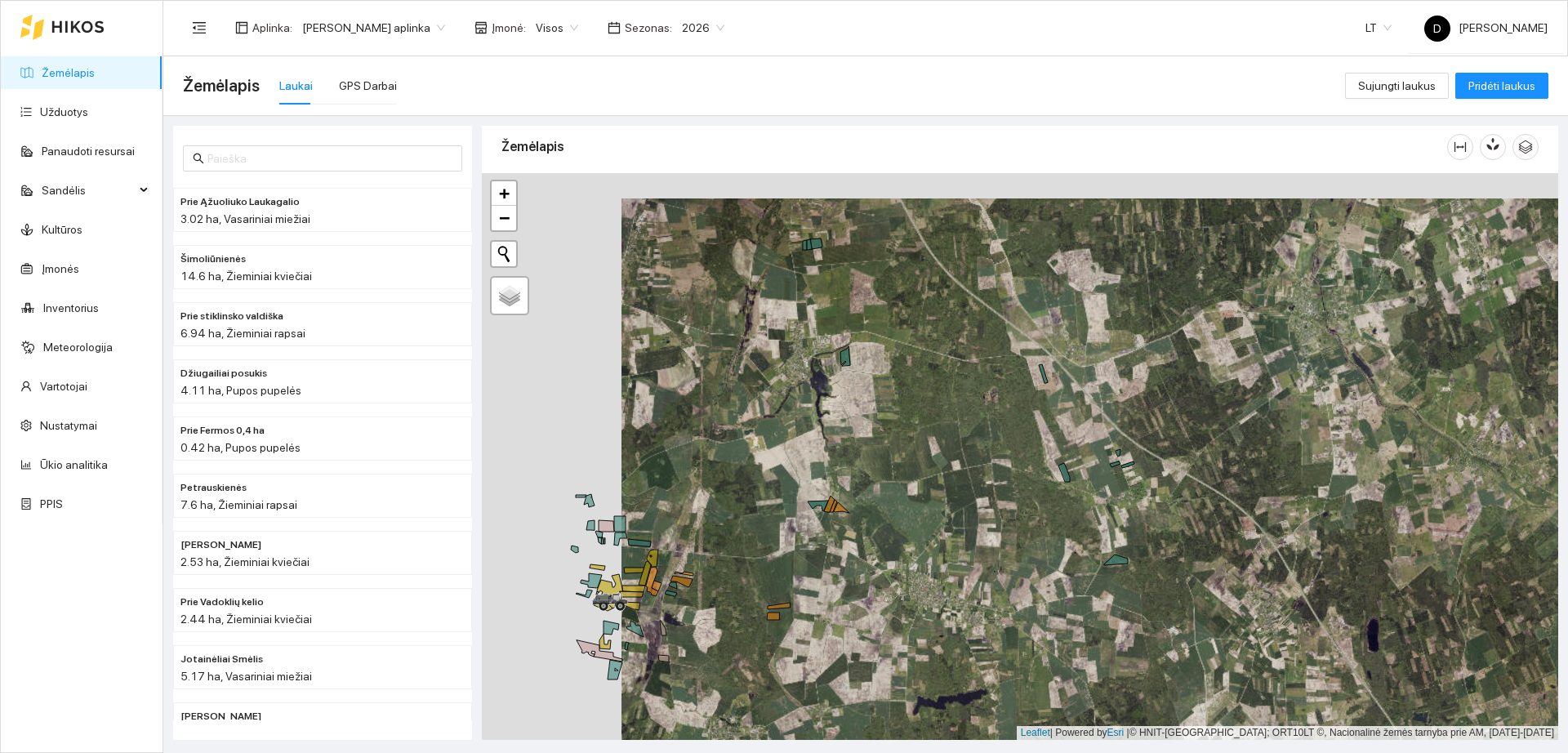
drag, startPoint x: 853, startPoint y: 414, endPoint x: 1067, endPoint y: 449, distance: 216.8
click at [1067, 449] on div "+ − Nieko nerasta. Bandykite dar kartą." at bounding box center [1020, 456] width 1077 height 567
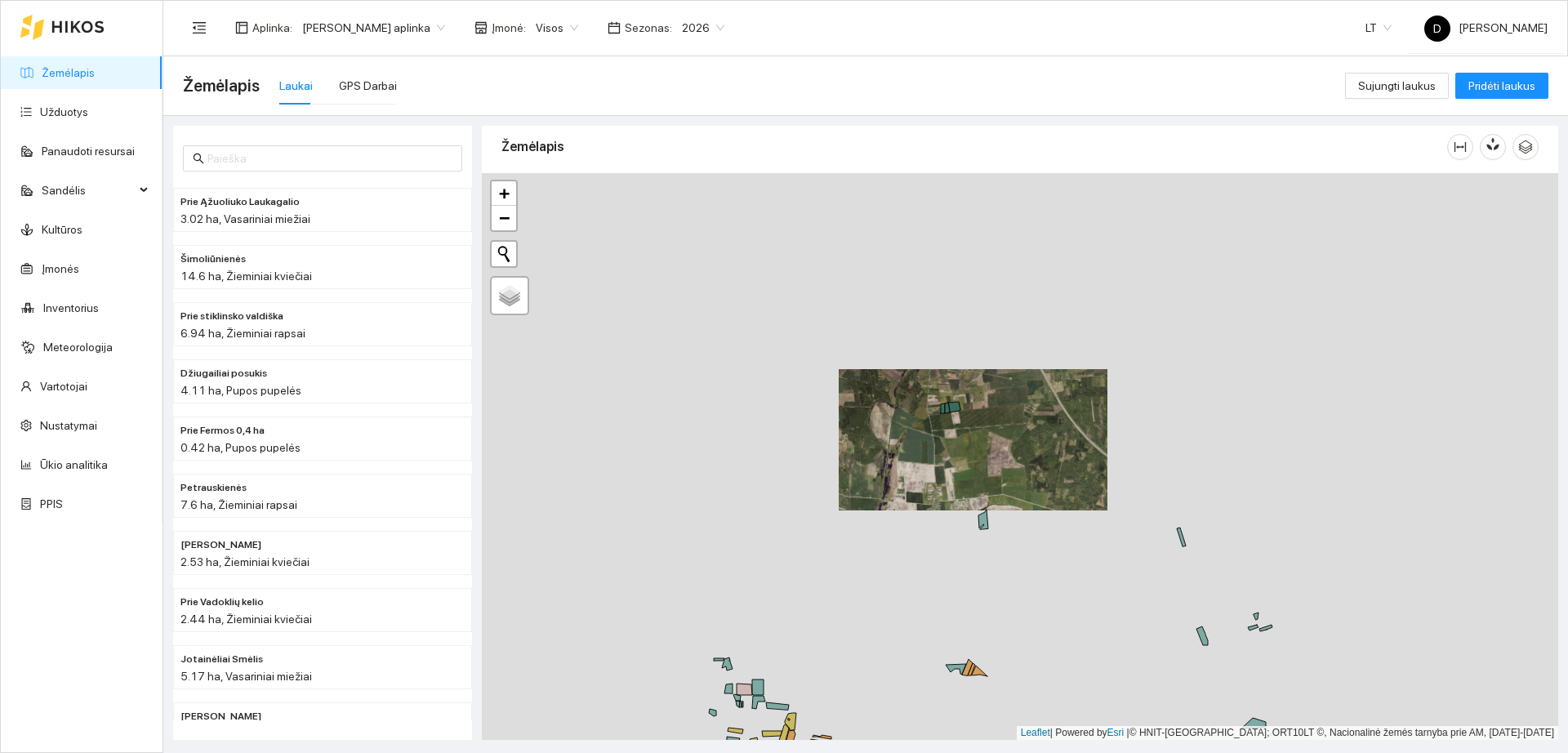
drag, startPoint x: 1047, startPoint y: 503, endPoint x: 1083, endPoint y: 342, distance: 165.0
click at [1083, 342] on div "+ − Nieko nerasta. Bandykite dar kartą." at bounding box center [1020, 456] width 1077 height 567
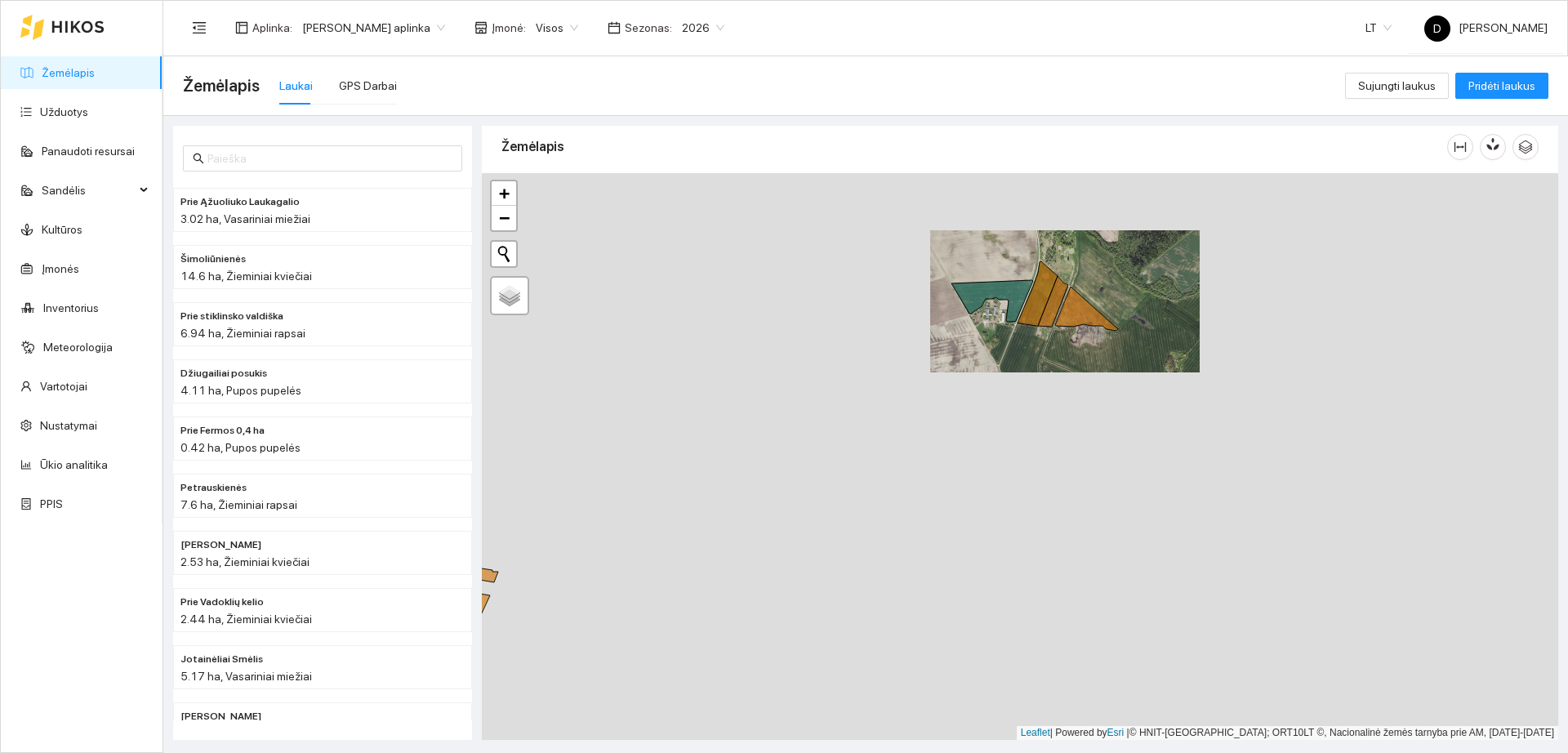
drag, startPoint x: 961, startPoint y: 553, endPoint x: 1059, endPoint y: 360, distance: 216.5
click at [1059, 360] on div "+ − Nieko nerasta. Bandykite dar kartą." at bounding box center [1020, 456] width 1077 height 567
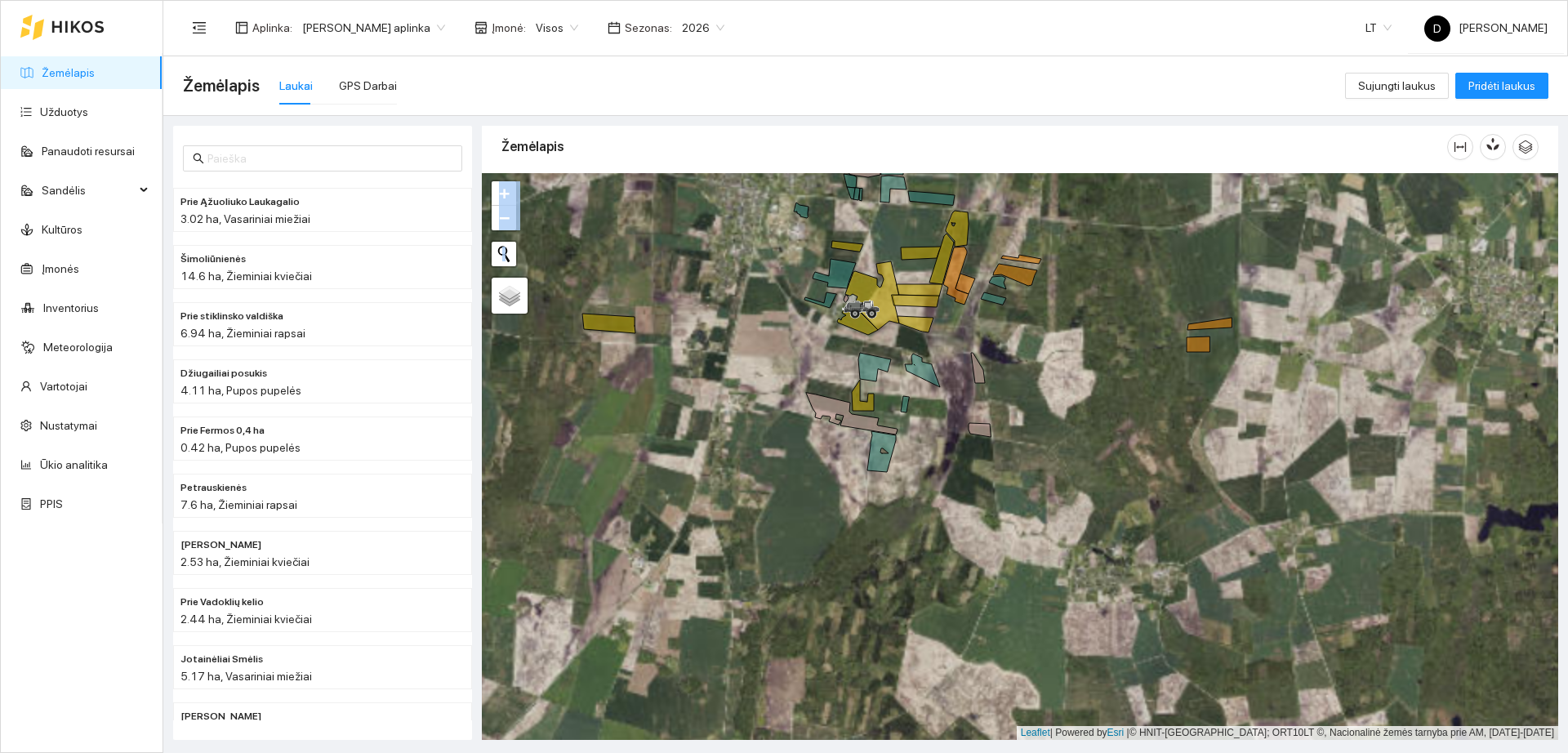
drag, startPoint x: 819, startPoint y: 416, endPoint x: 858, endPoint y: 514, distance: 105.5
click at [858, 514] on div "+ − Nieko nerasta. Bandykite dar kartą." at bounding box center [1020, 456] width 1077 height 567
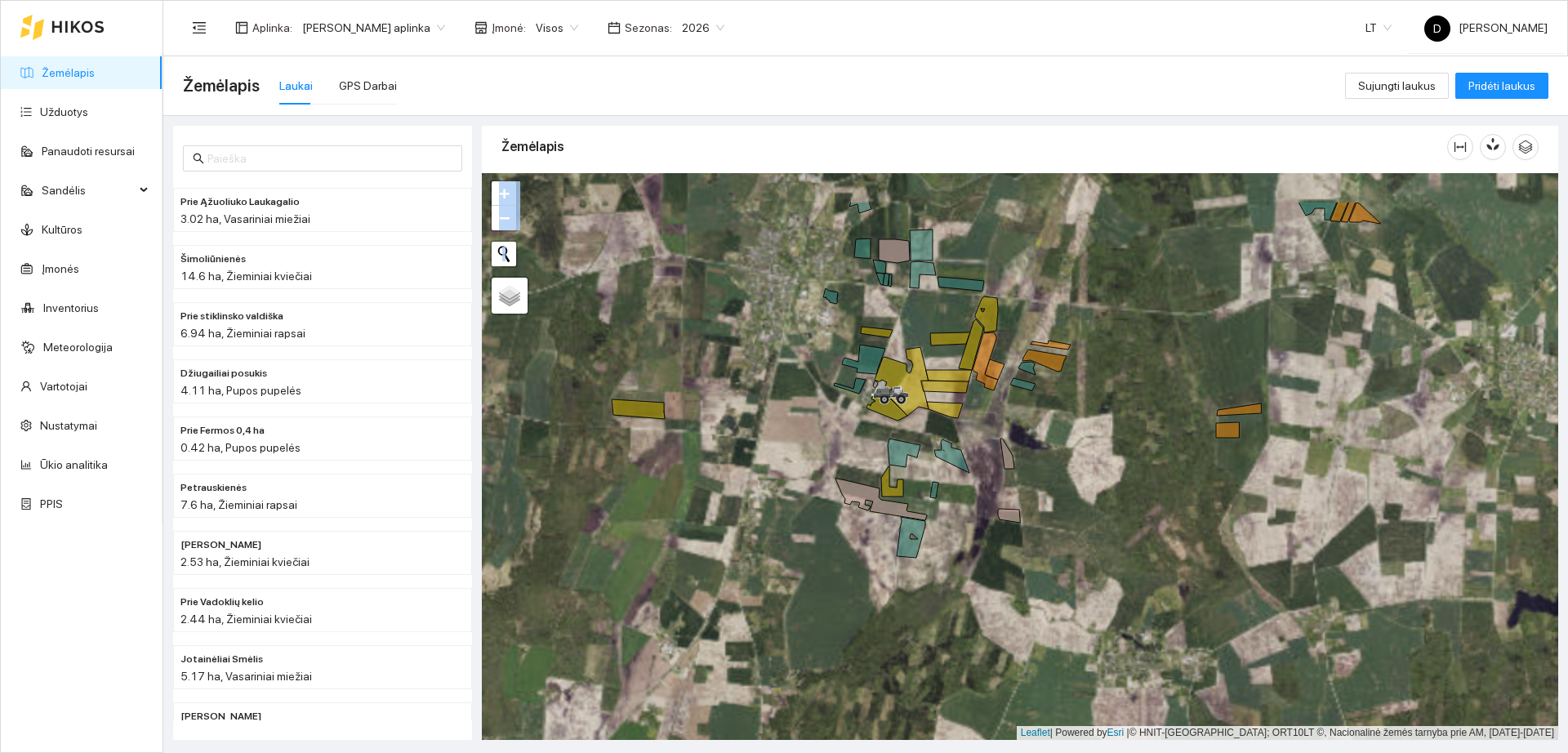
drag, startPoint x: 826, startPoint y: 558, endPoint x: 843, endPoint y: 605, distance: 50.0
click at [843, 605] on div "+ − Nieko nerasta. Bandykite dar kartą." at bounding box center [1020, 456] width 1077 height 567
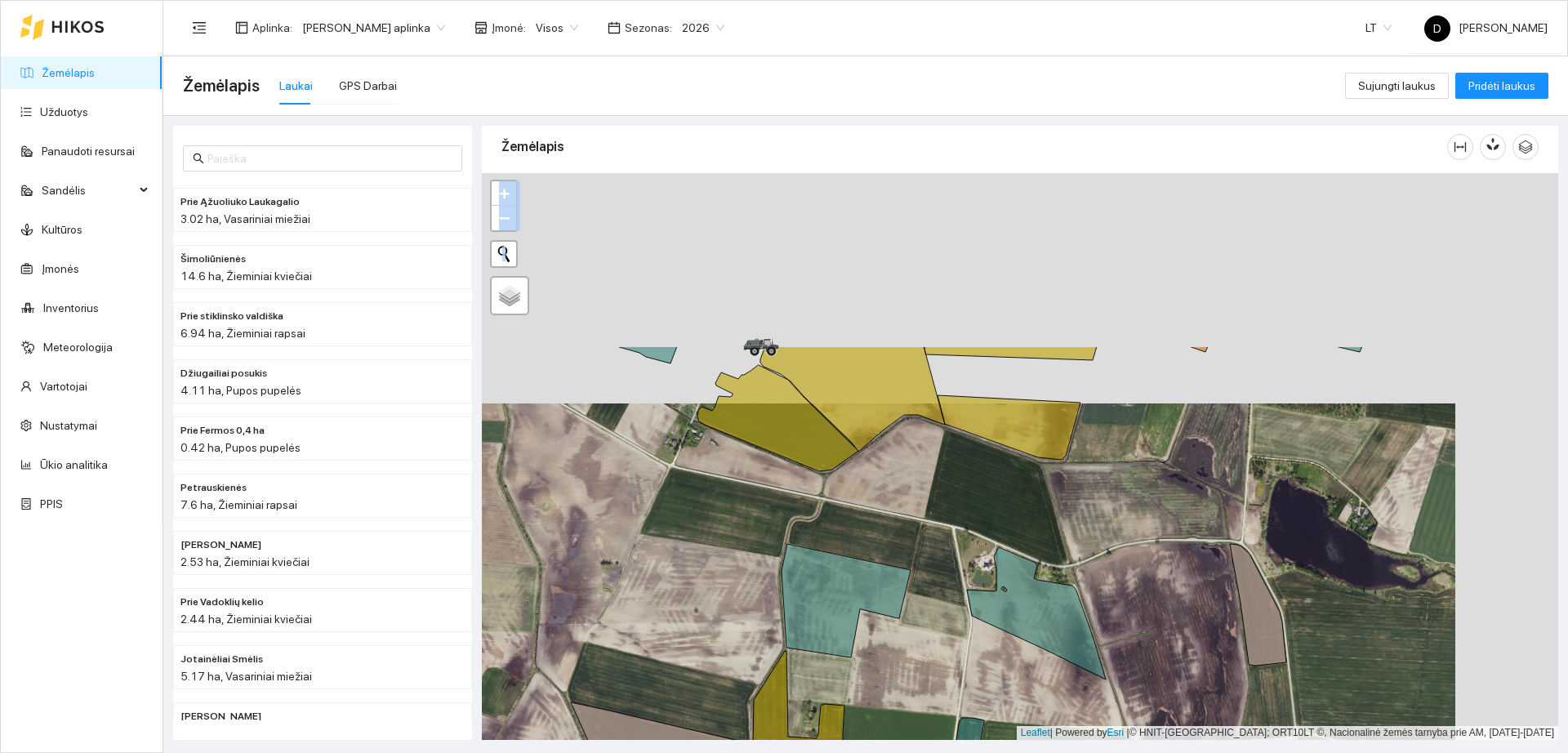
drag, startPoint x: 1040, startPoint y: 435, endPoint x: 920, endPoint y: 645, distance: 241.9
click at [940, 693] on div "+ − Nieko nerasta. Bandykite dar kartą." at bounding box center [1020, 456] width 1077 height 567
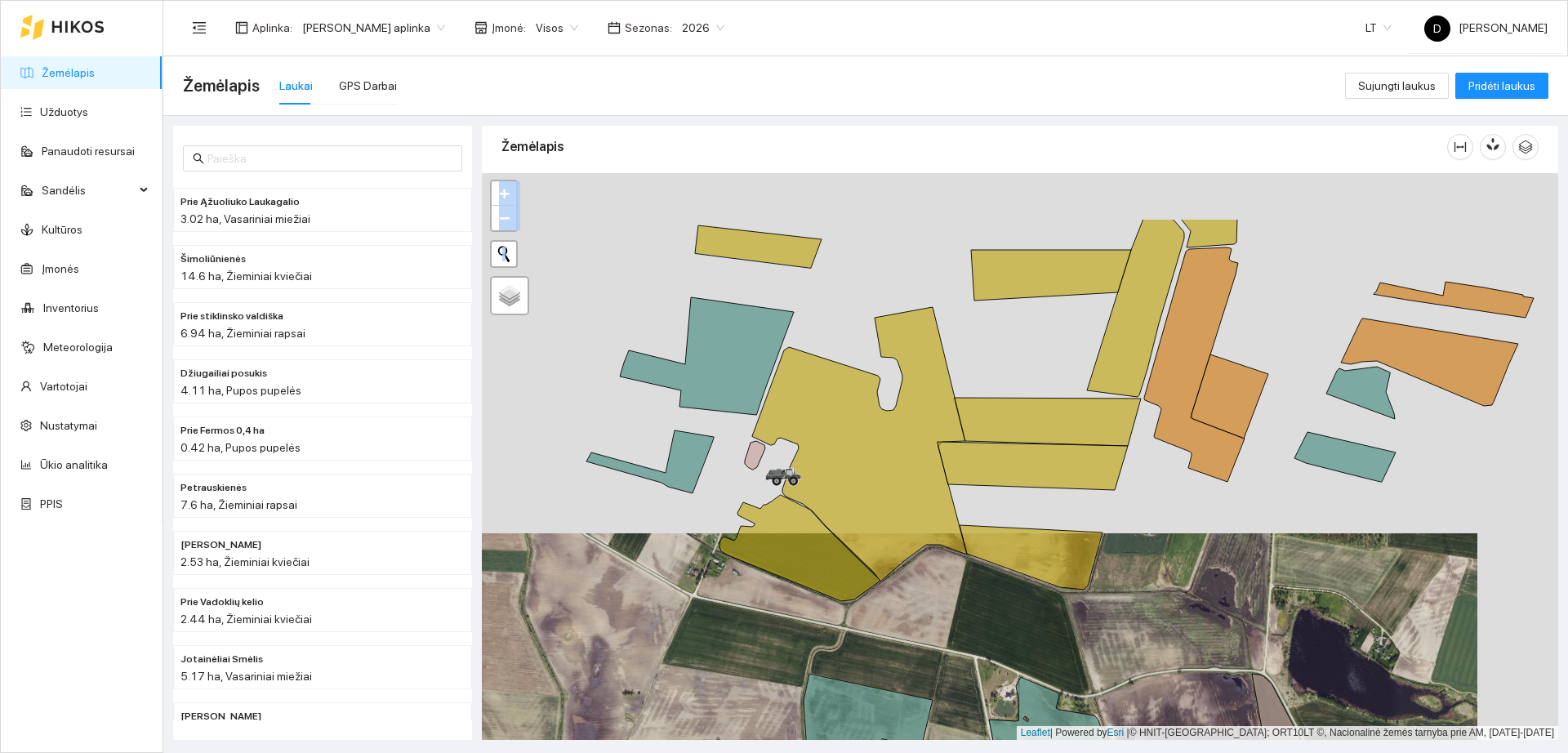
drag, startPoint x: 907, startPoint y: 554, endPoint x: 926, endPoint y: 669, distance: 116.6
click at [927, 669] on div "+ − Nieko nerasta. Bandykite dar kartą." at bounding box center [1020, 456] width 1077 height 567
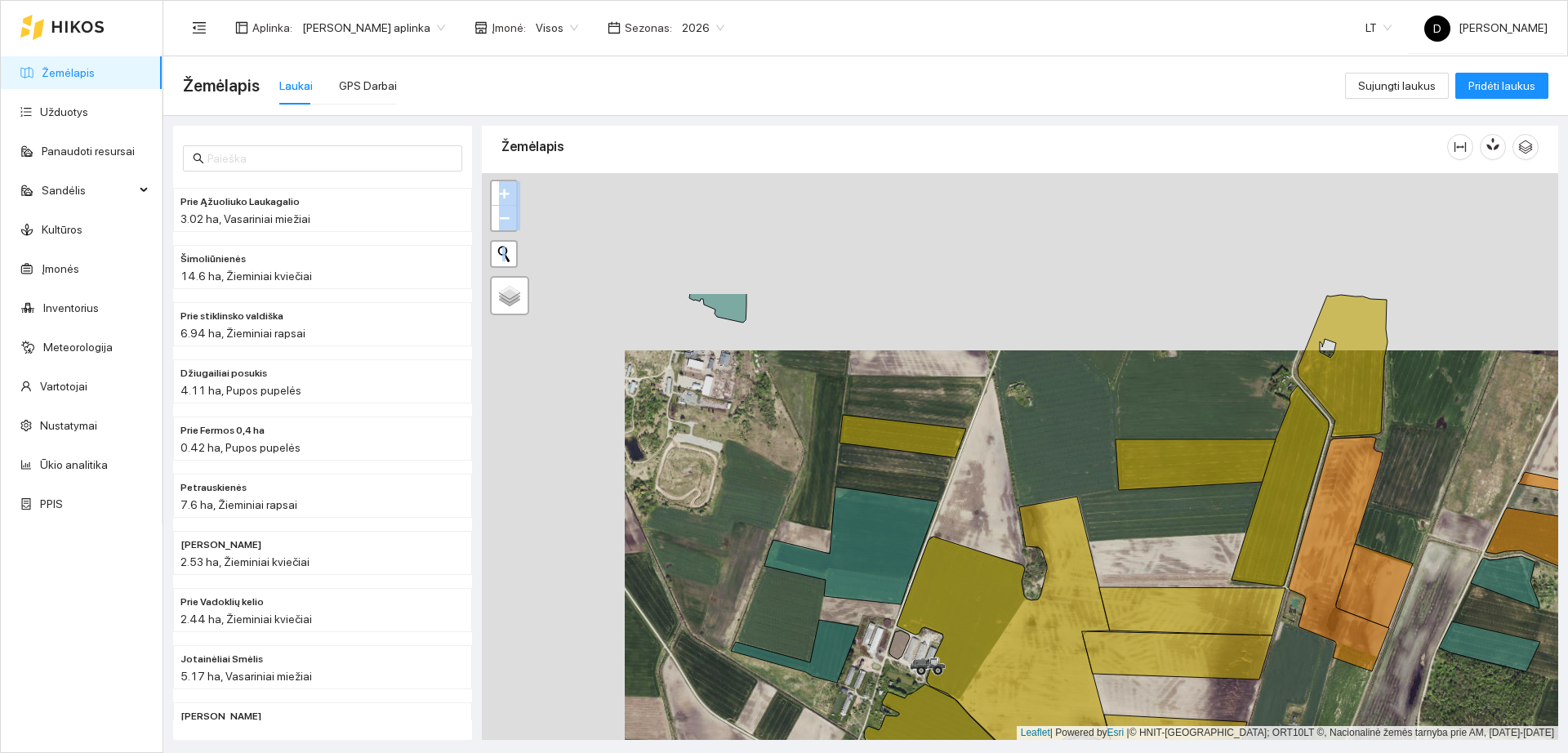
drag, startPoint x: 827, startPoint y: 462, endPoint x: 912, endPoint y: 553, distance: 124.5
click at [911, 555] on icon at bounding box center [851, 545] width 174 height 118
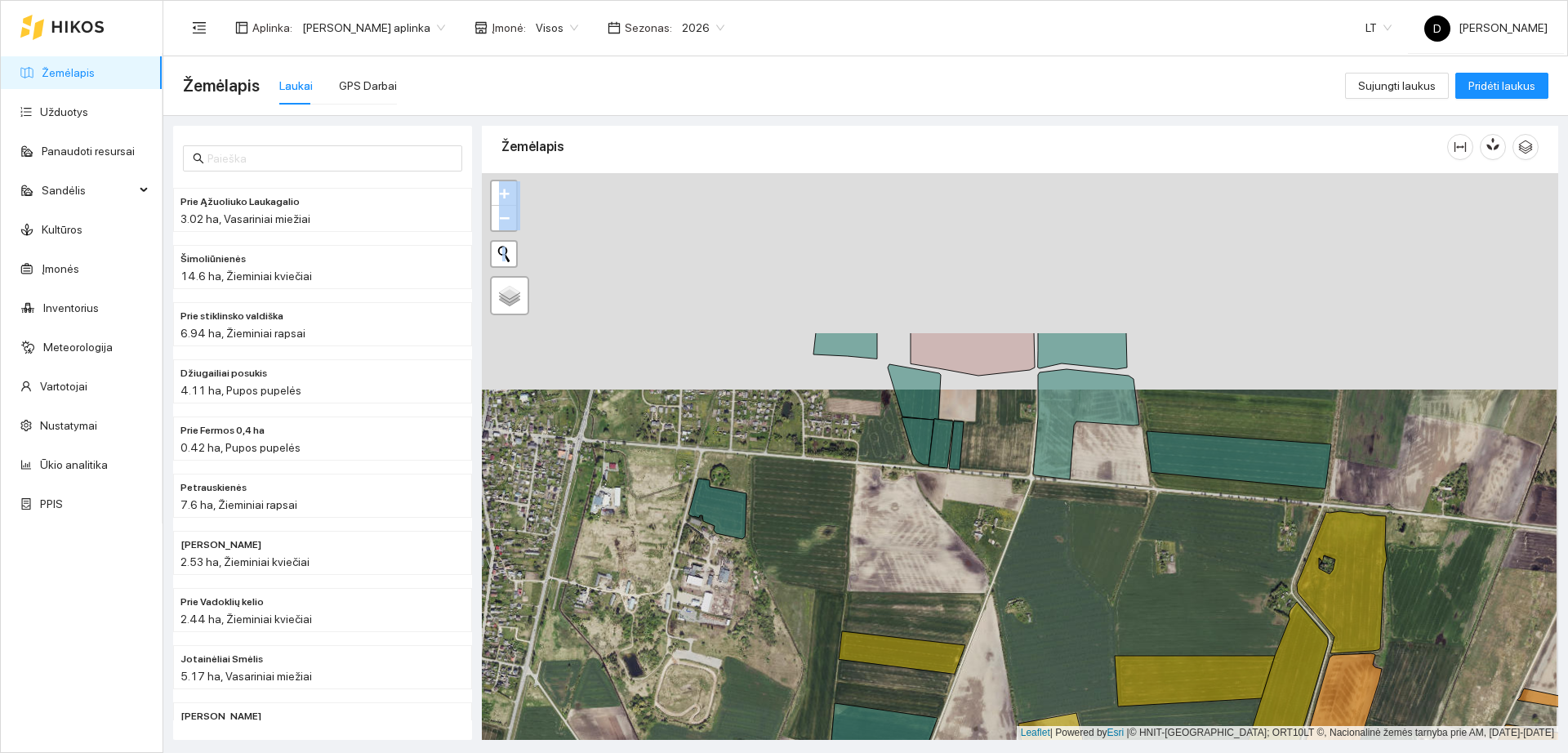
drag, startPoint x: 1106, startPoint y: 419, endPoint x: 1096, endPoint y: 567, distance: 148.3
click at [1096, 567] on div "+ − Nieko nerasta. Bandykite dar kartą." at bounding box center [1020, 456] width 1077 height 567
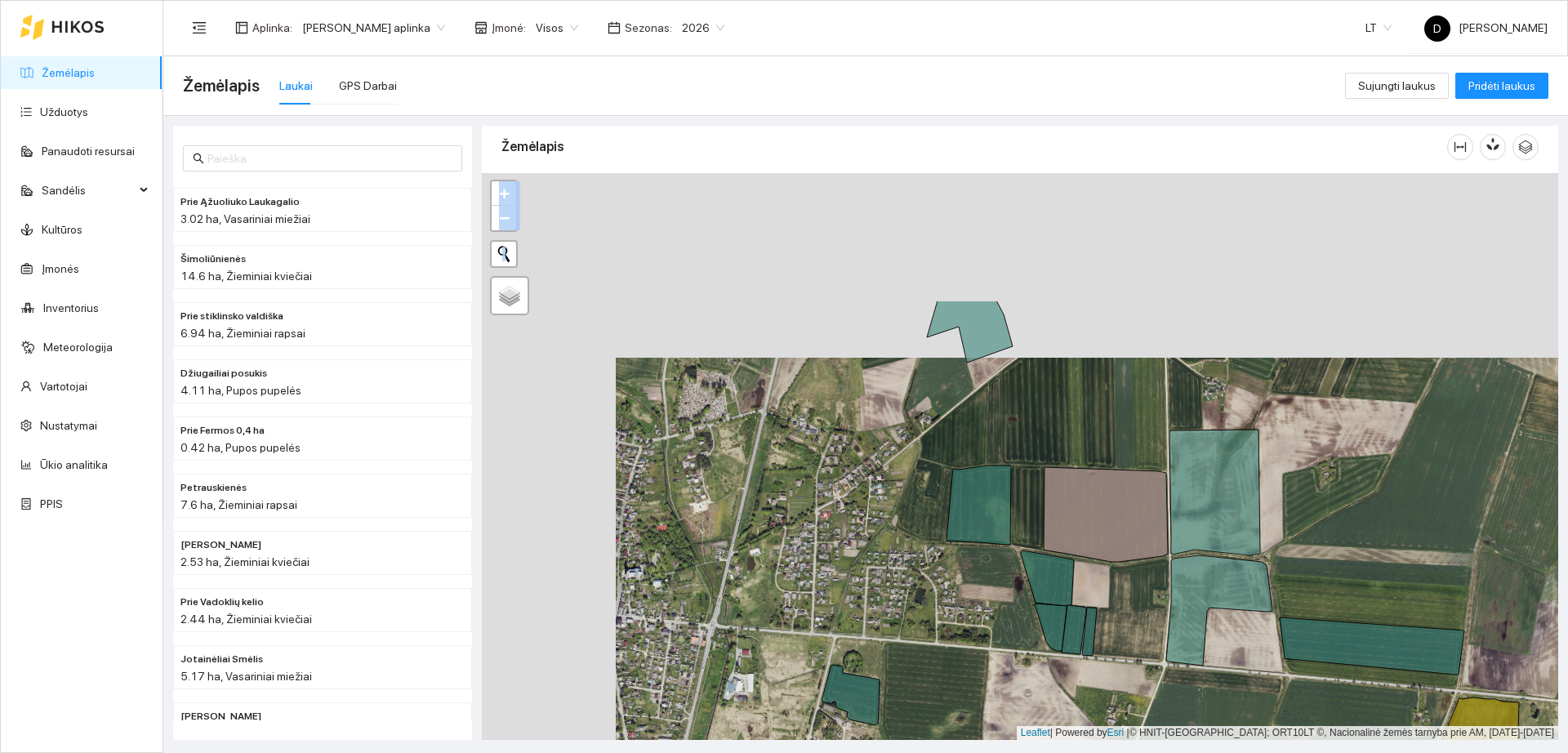
drag, startPoint x: 783, startPoint y: 440, endPoint x: 890, endPoint y: 563, distance: 163.0
click at [890, 563] on div "+ − Nieko nerasta. Bandykite dar kartą." at bounding box center [1020, 456] width 1077 height 567
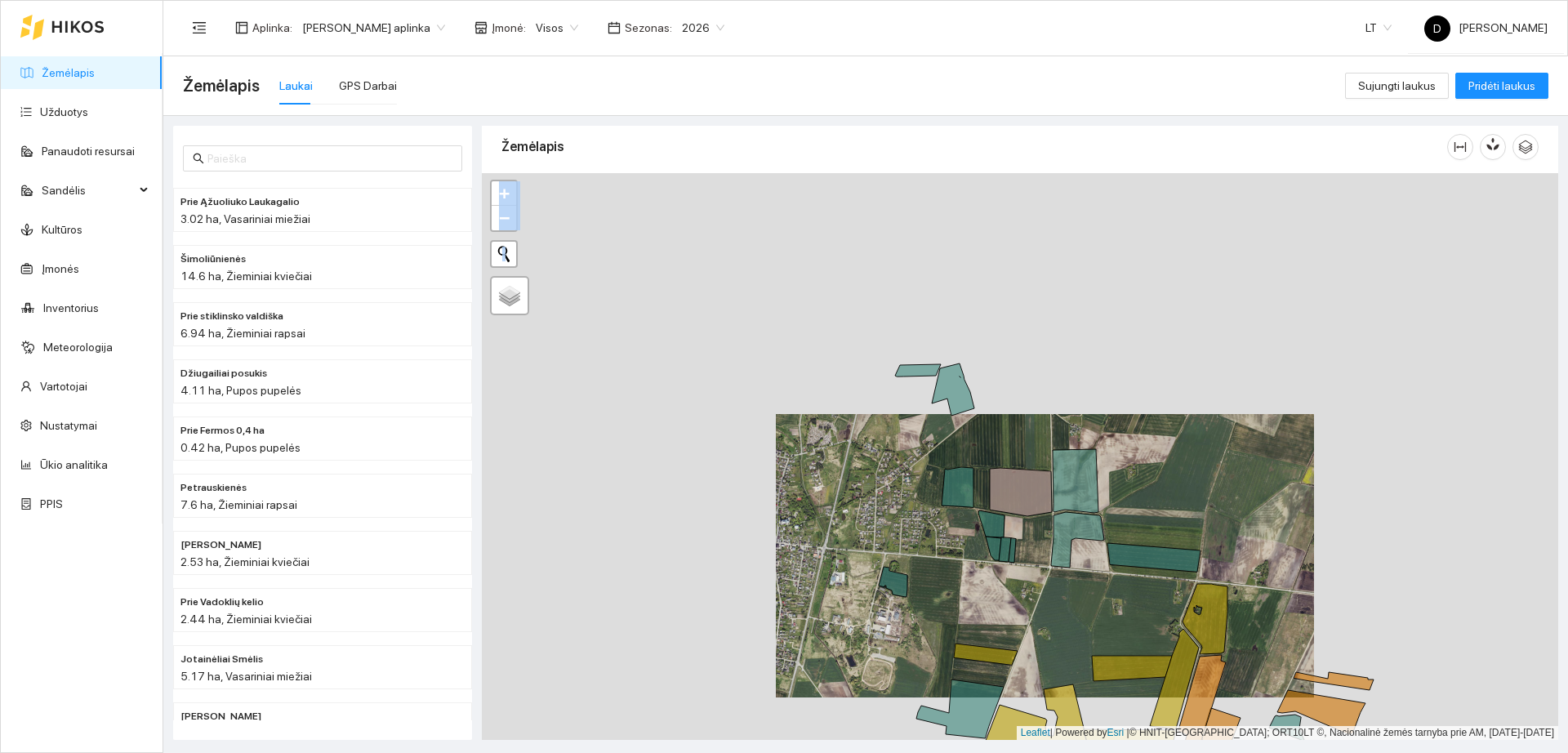
drag, startPoint x: 887, startPoint y: 552, endPoint x: 1000, endPoint y: 448, distance: 153.6
click at [1000, 448] on div "+ − Nieko nerasta. Bandykite dar kartą." at bounding box center [1020, 456] width 1077 height 567
